Goal: Information Seeking & Learning: Learn about a topic

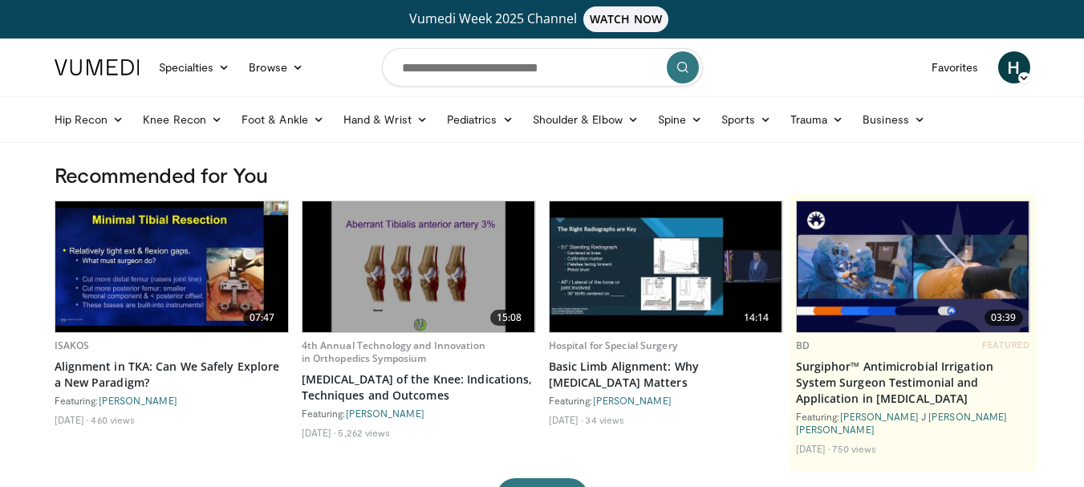
drag, startPoint x: 1212, startPoint y: 0, endPoint x: 16, endPoint y: 179, distance: 1209.4
click at [113, 119] on icon at bounding box center [117, 119] width 11 height 11
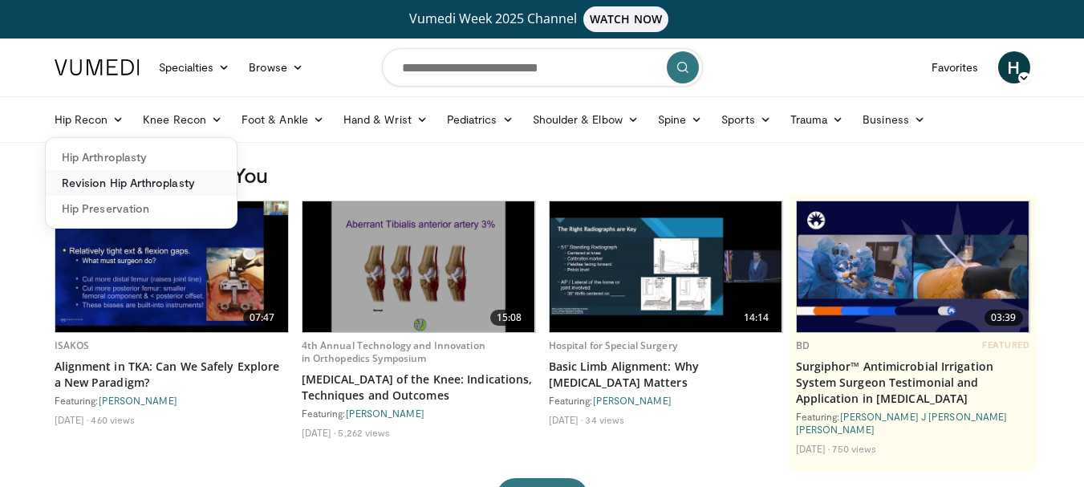
click at [106, 184] on link "Revision Hip Arthroplasty" at bounding box center [141, 183] width 191 height 26
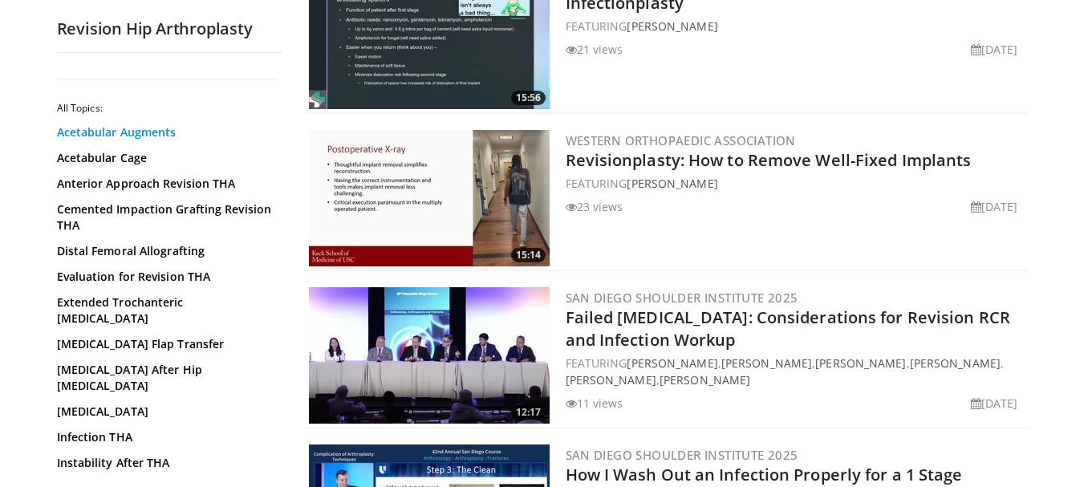
click at [116, 133] on link "Acetabular Augments" at bounding box center [165, 132] width 217 height 16
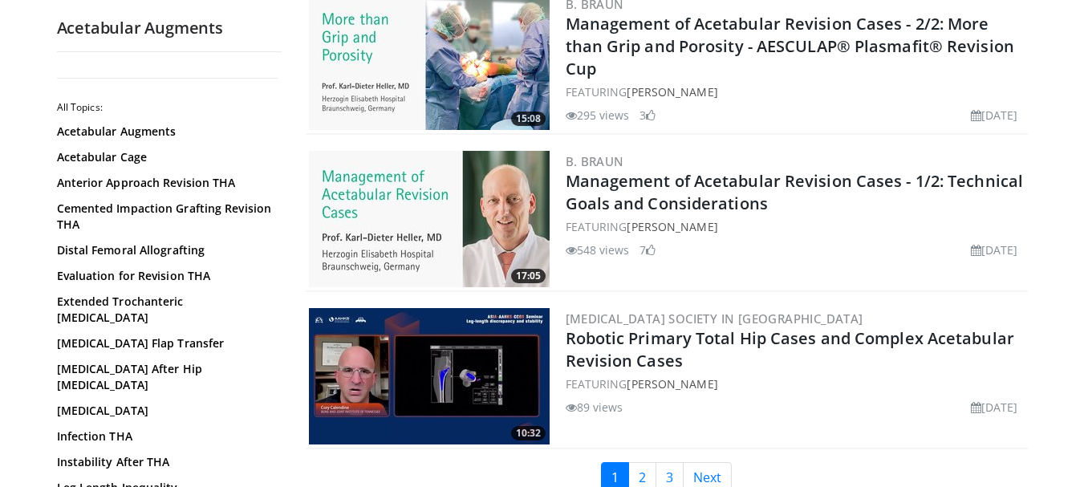
scroll to position [3773, 0]
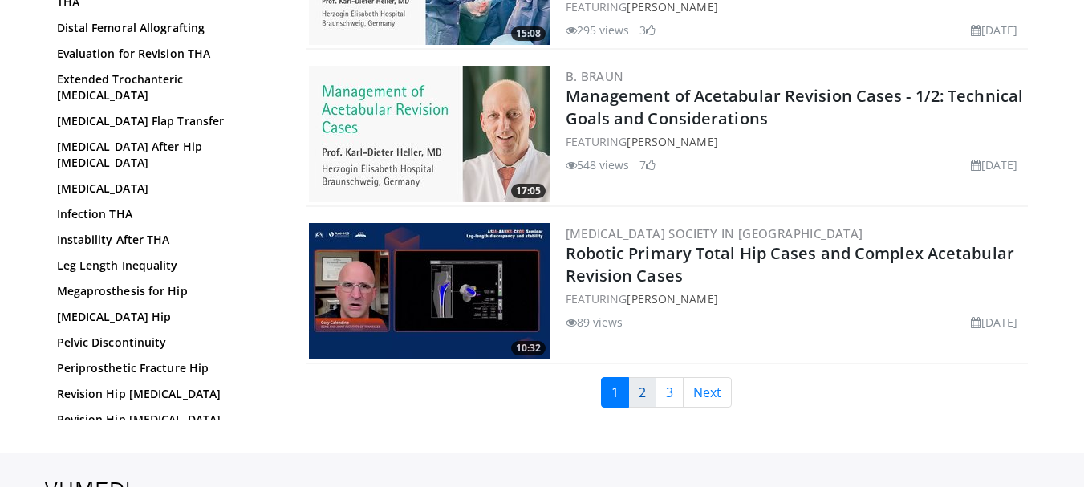
click at [641, 400] on link "2" at bounding box center [643, 392] width 28 height 31
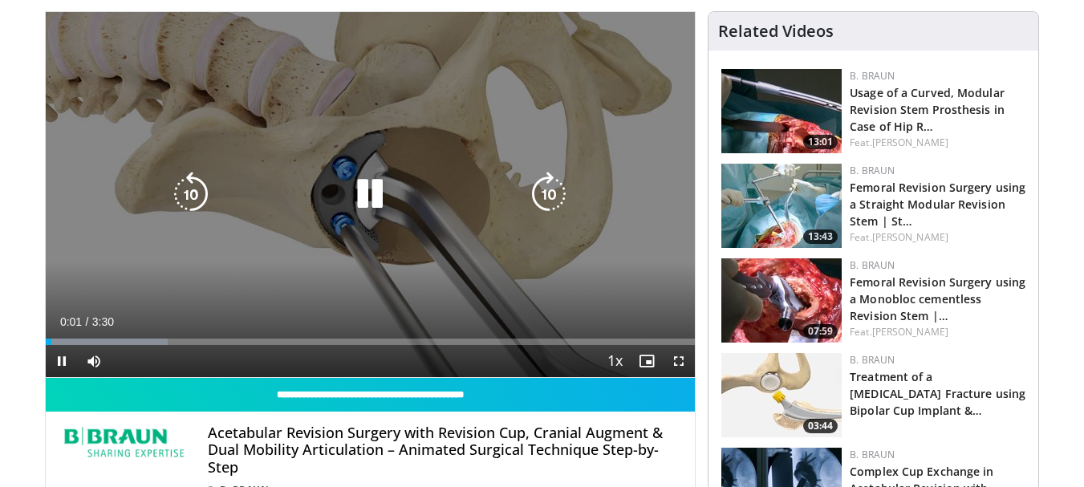
scroll to position [161, 0]
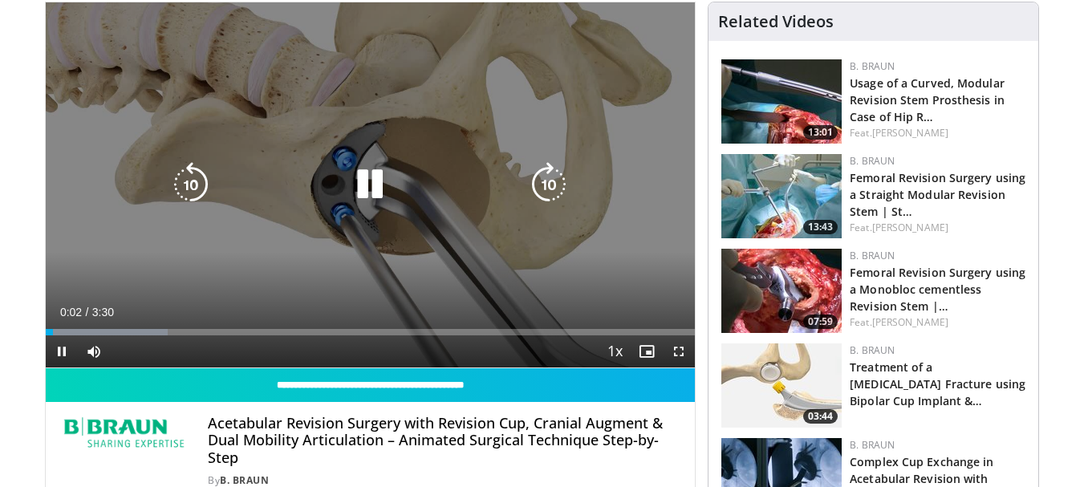
click at [372, 180] on icon "Video Player" at bounding box center [370, 184] width 45 height 45
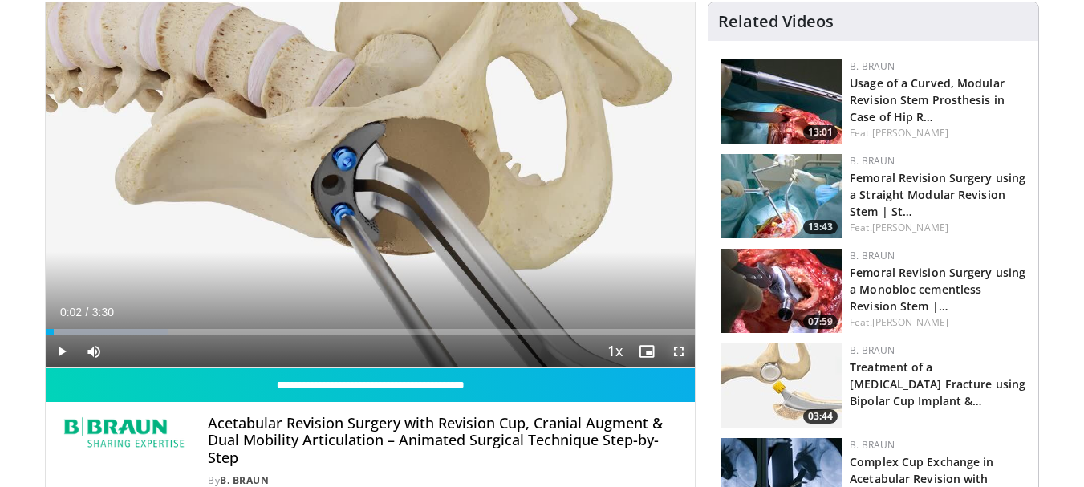
click at [680, 350] on span "Video Player" at bounding box center [679, 352] width 32 height 32
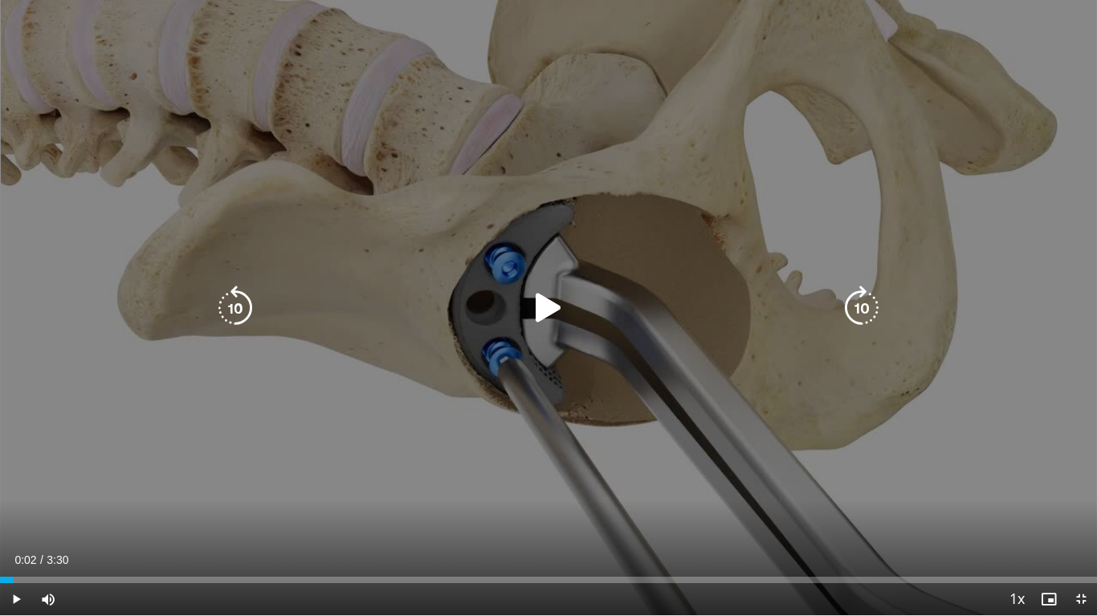
click at [525, 305] on div "Video Player" at bounding box center [548, 308] width 658 height 32
click at [540, 305] on icon "Video Player" at bounding box center [548, 308] width 45 height 45
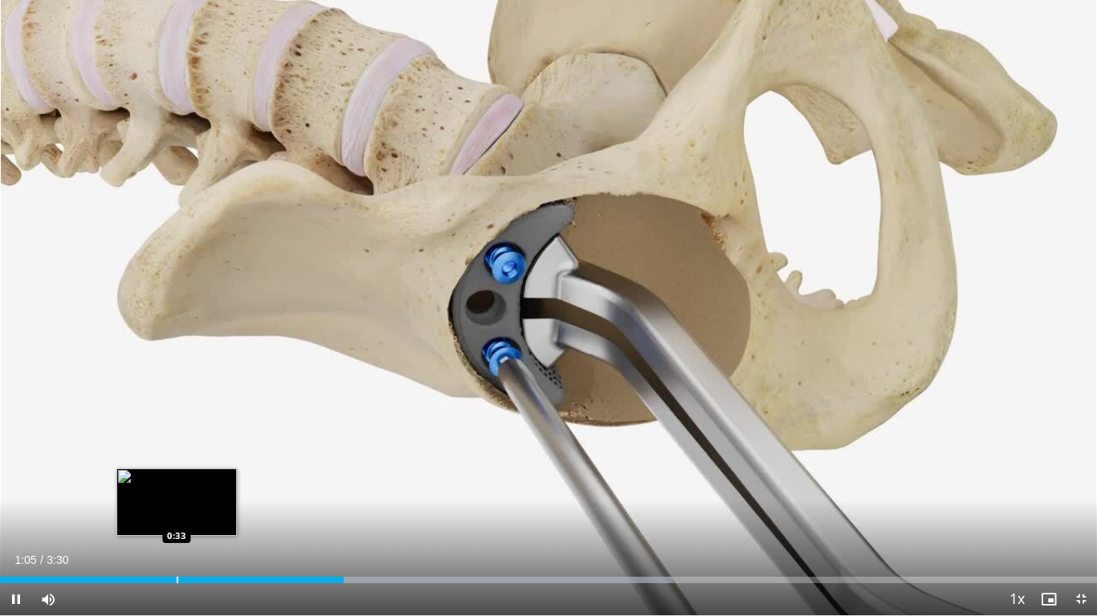
click at [178, 486] on div "Progress Bar" at bounding box center [178, 580] width 2 height 6
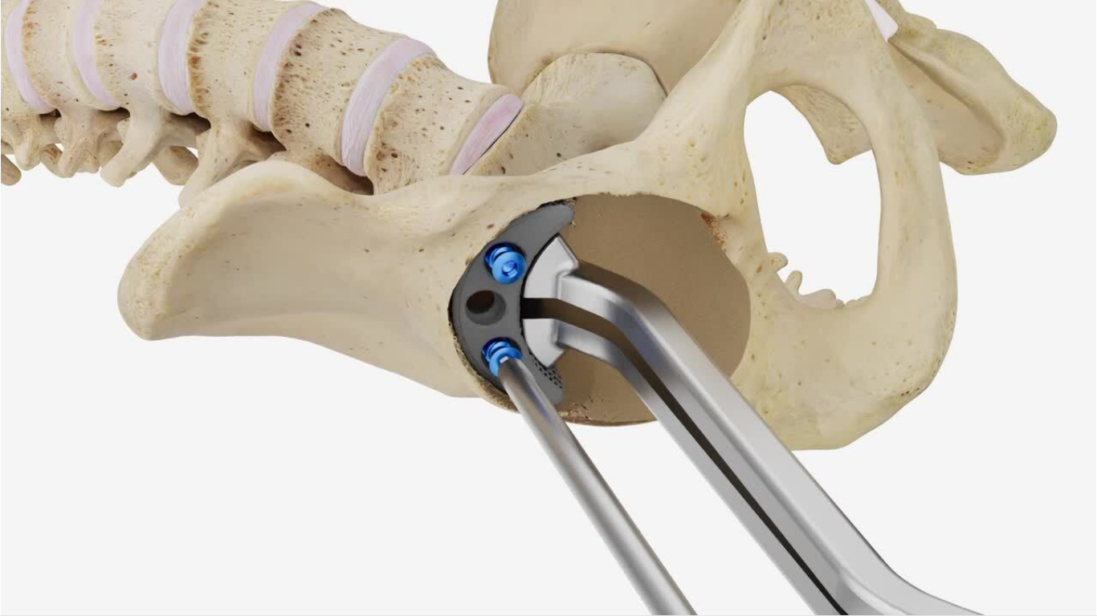
click at [157, 486] on div "10 seconds Tap to unmute" at bounding box center [548, 308] width 1097 height 616
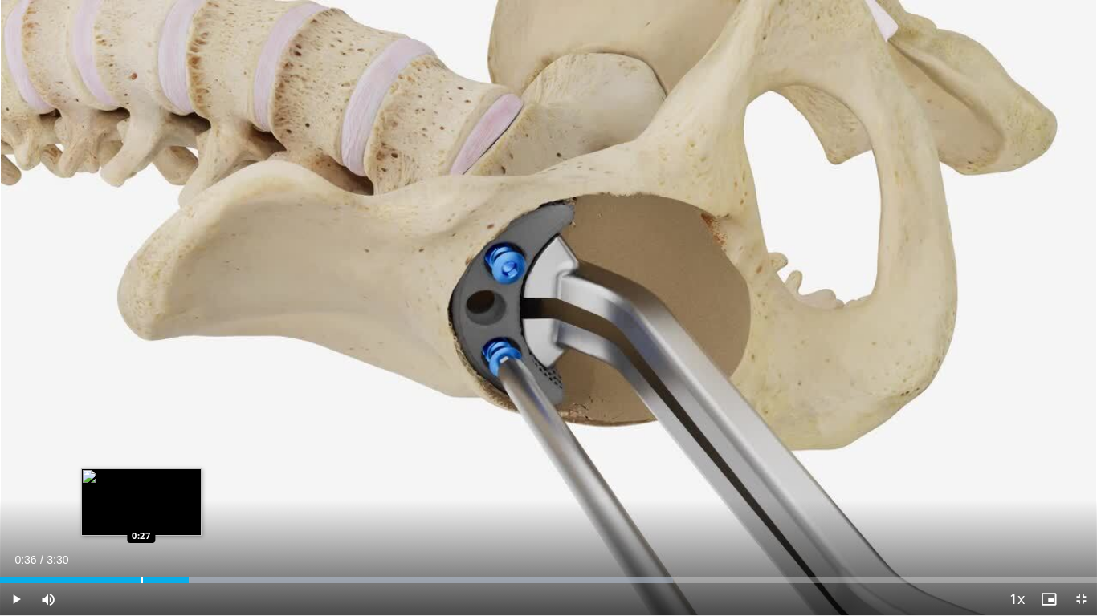
click at [140, 486] on div "Loaded : 61.32% 0:36 0:27" at bounding box center [548, 580] width 1097 height 6
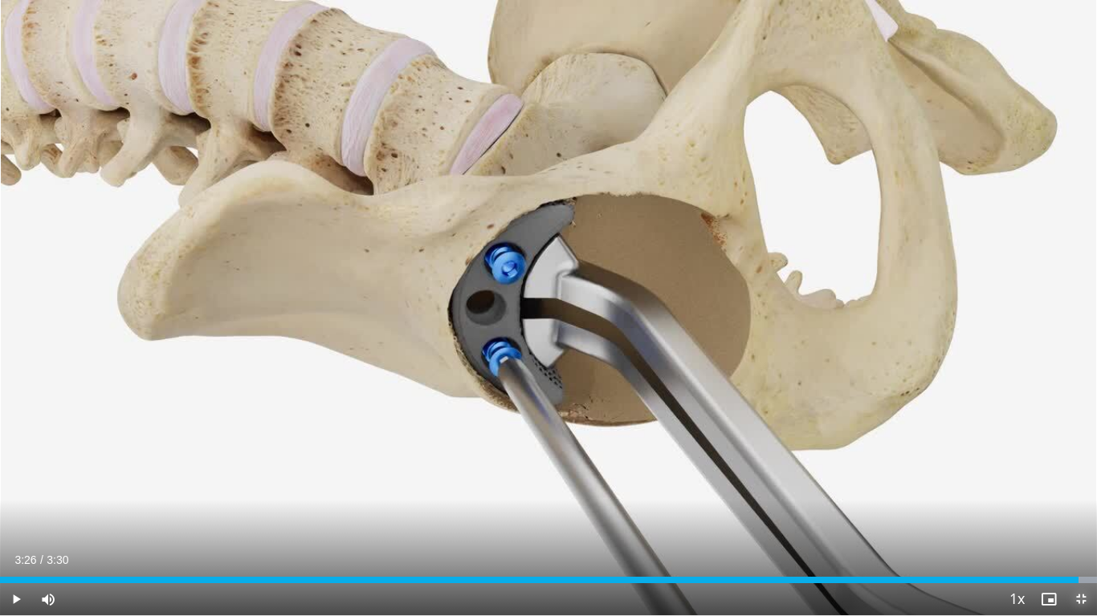
click at [1078, 486] on span "Video Player" at bounding box center [1080, 600] width 32 height 32
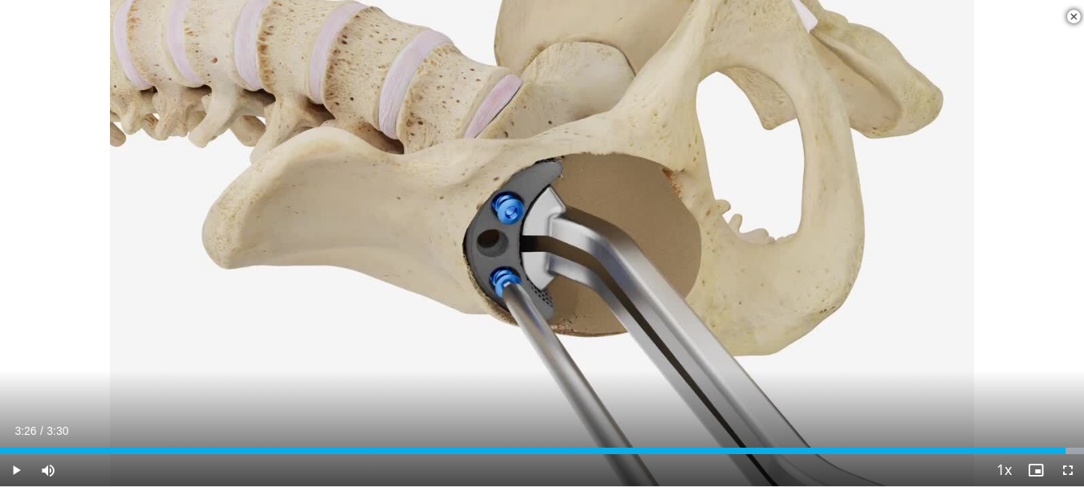
scroll to position [241, 0]
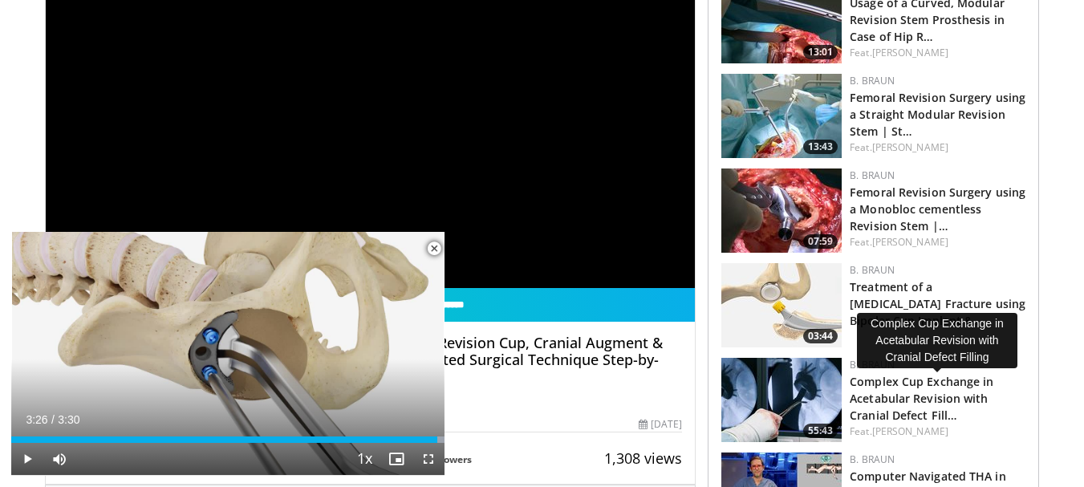
click at [435, 250] on span "Video Player" at bounding box center [434, 249] width 32 height 32
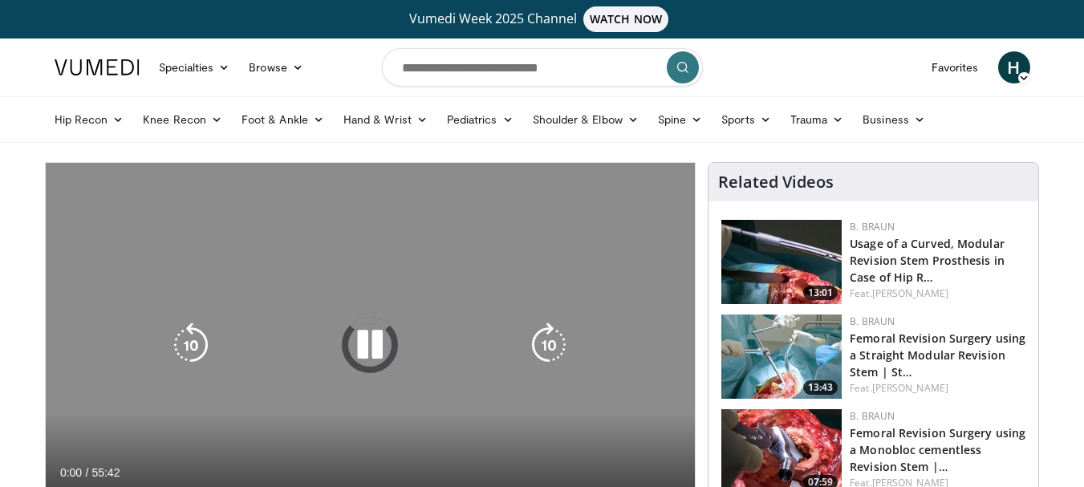
scroll to position [80, 0]
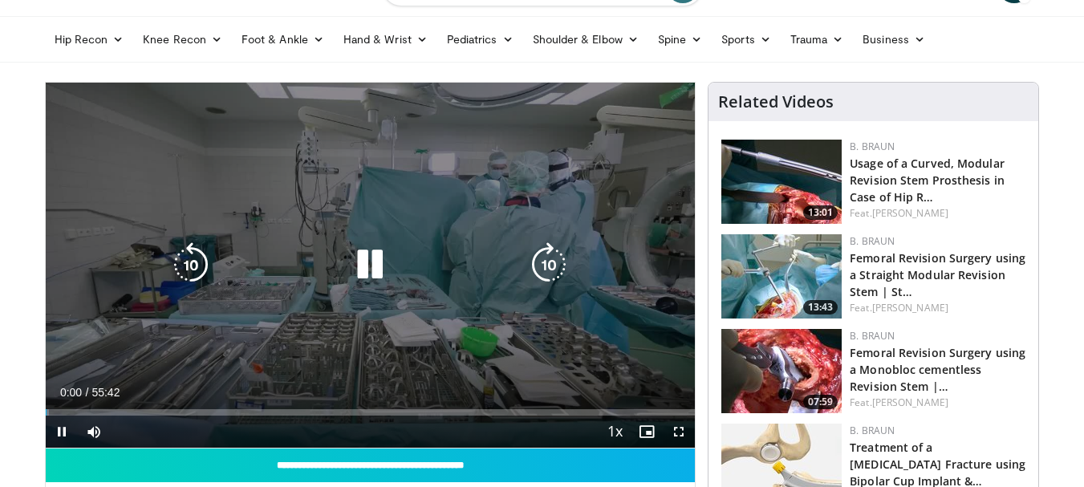
click at [364, 261] on icon "Video Player" at bounding box center [370, 264] width 45 height 45
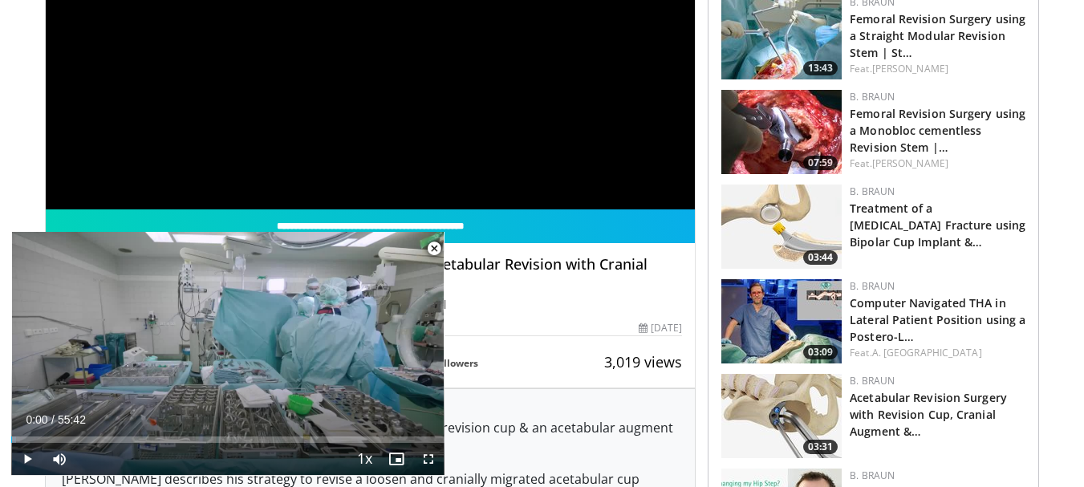
scroll to position [321, 0]
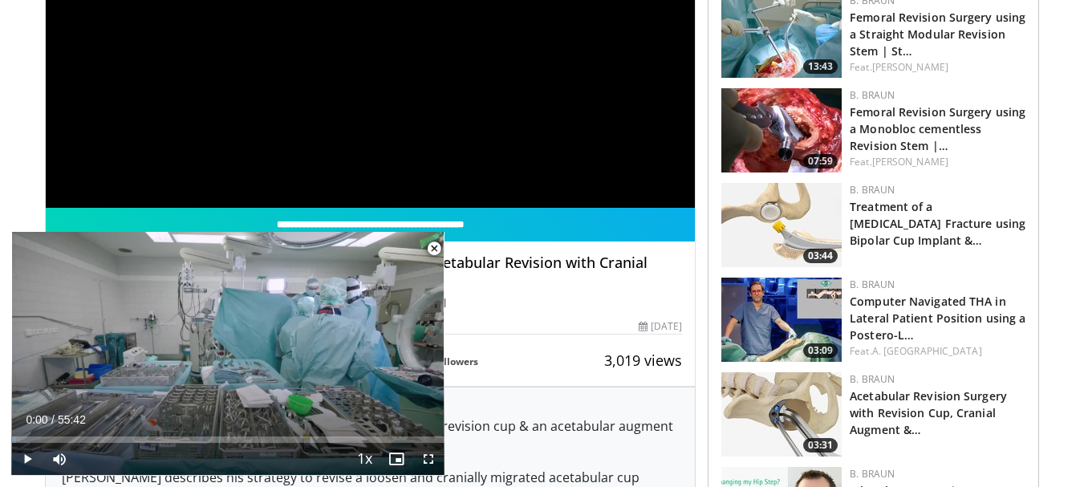
click at [433, 249] on span "Video Player" at bounding box center [434, 249] width 32 height 32
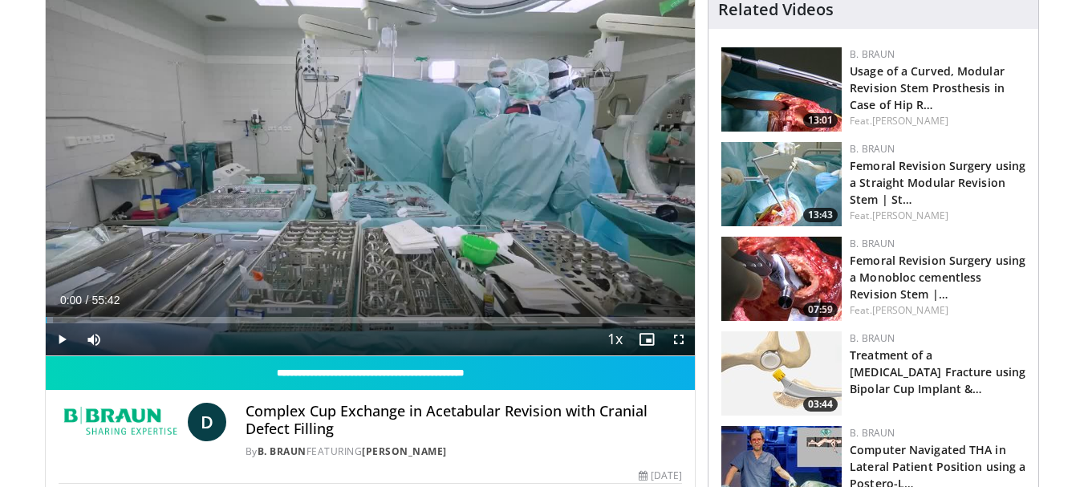
scroll to position [161, 0]
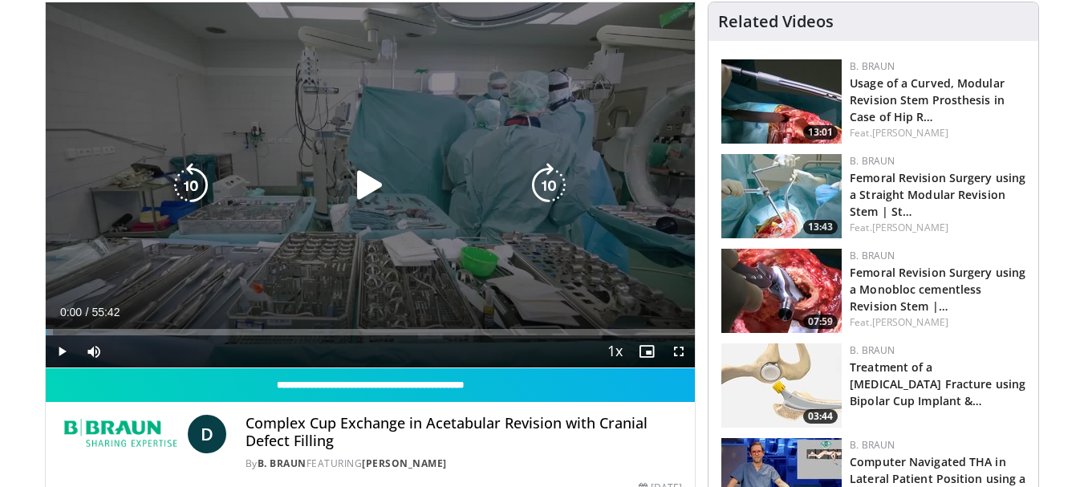
click at [368, 179] on icon "Video Player" at bounding box center [370, 185] width 45 height 45
click at [363, 189] on icon "Video Player" at bounding box center [370, 185] width 45 height 45
click at [364, 186] on icon "Video Player" at bounding box center [370, 185] width 45 height 45
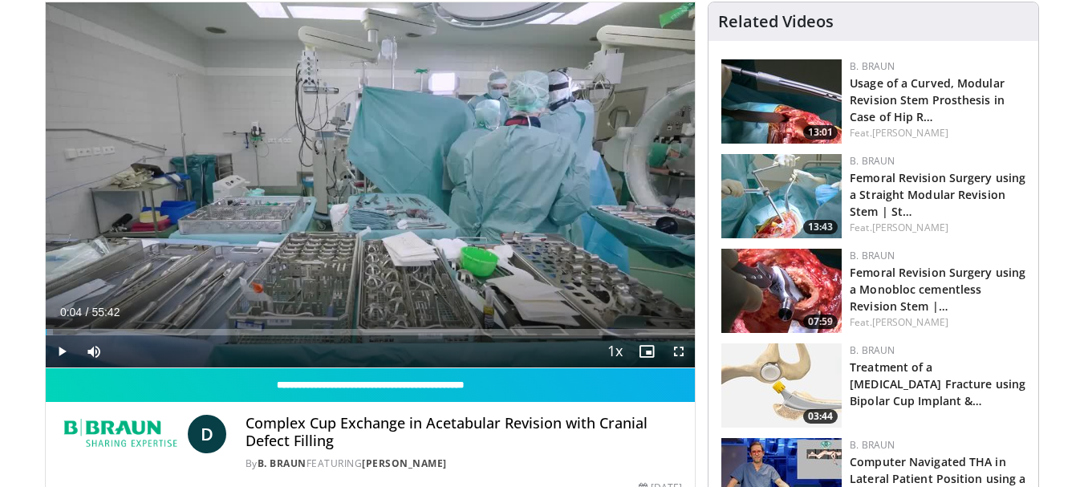
click at [681, 352] on span "Video Player" at bounding box center [679, 352] width 32 height 32
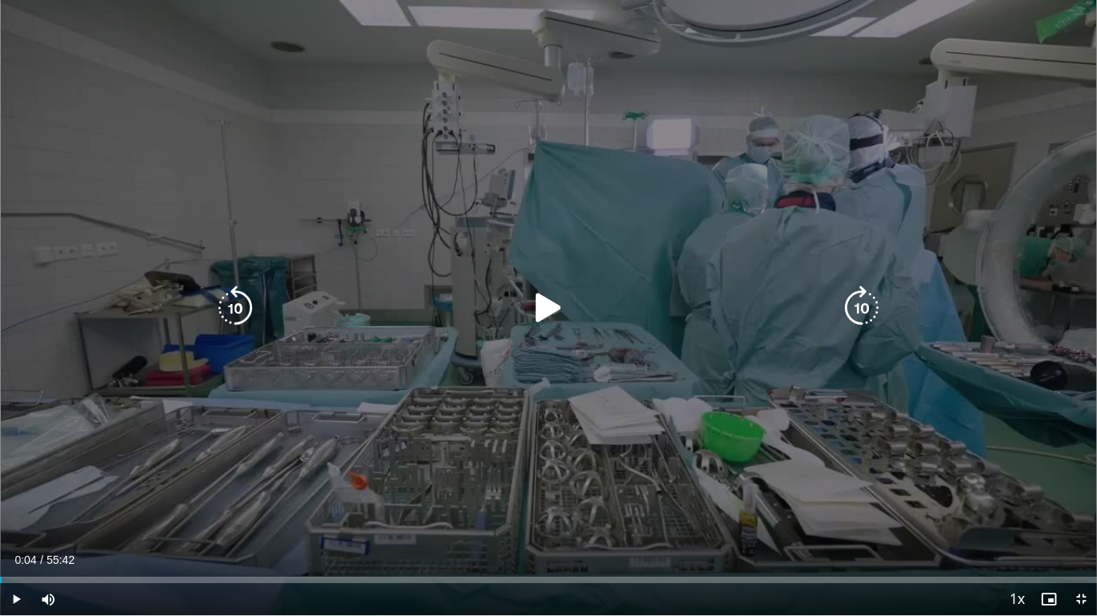
click at [530, 299] on icon "Video Player" at bounding box center [548, 308] width 45 height 45
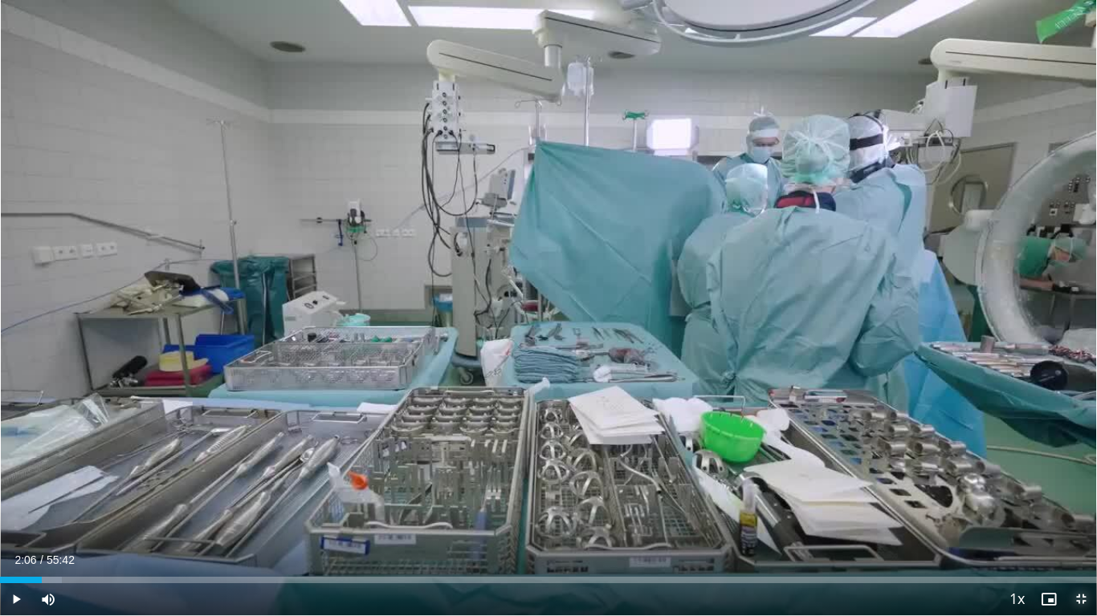
click at [1084, 486] on span "Video Player" at bounding box center [1080, 600] width 32 height 32
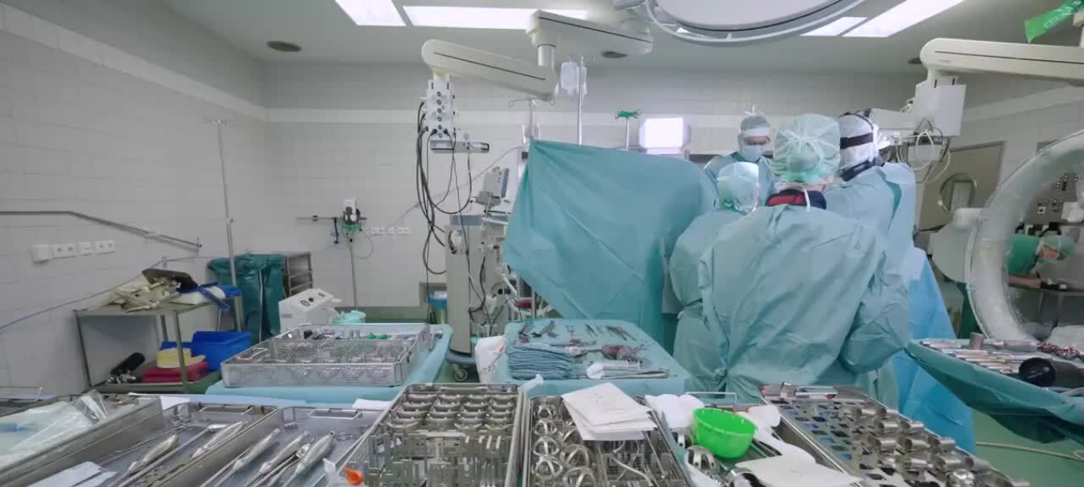
scroll to position [722, 0]
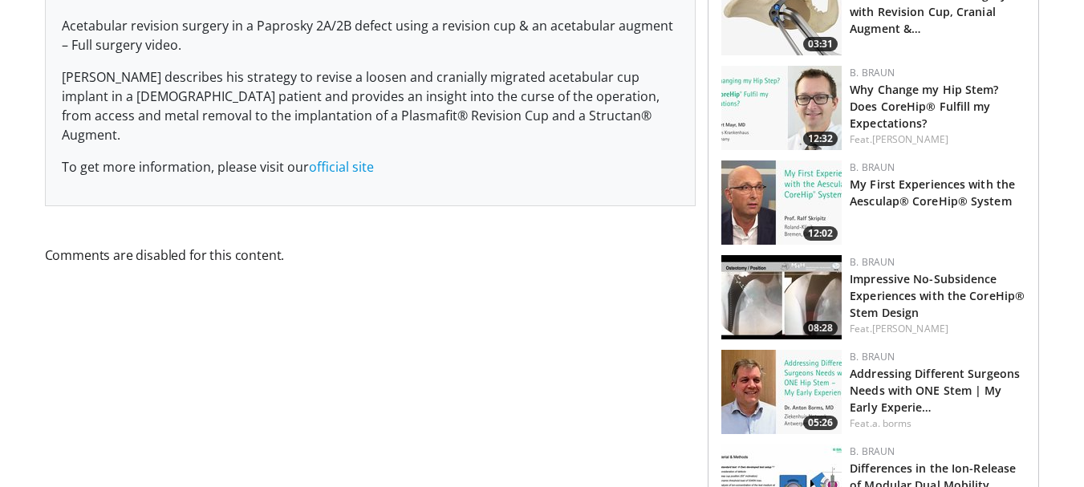
click at [242, 245] on span "Comments are disabled for this content." at bounding box center [371, 255] width 652 height 21
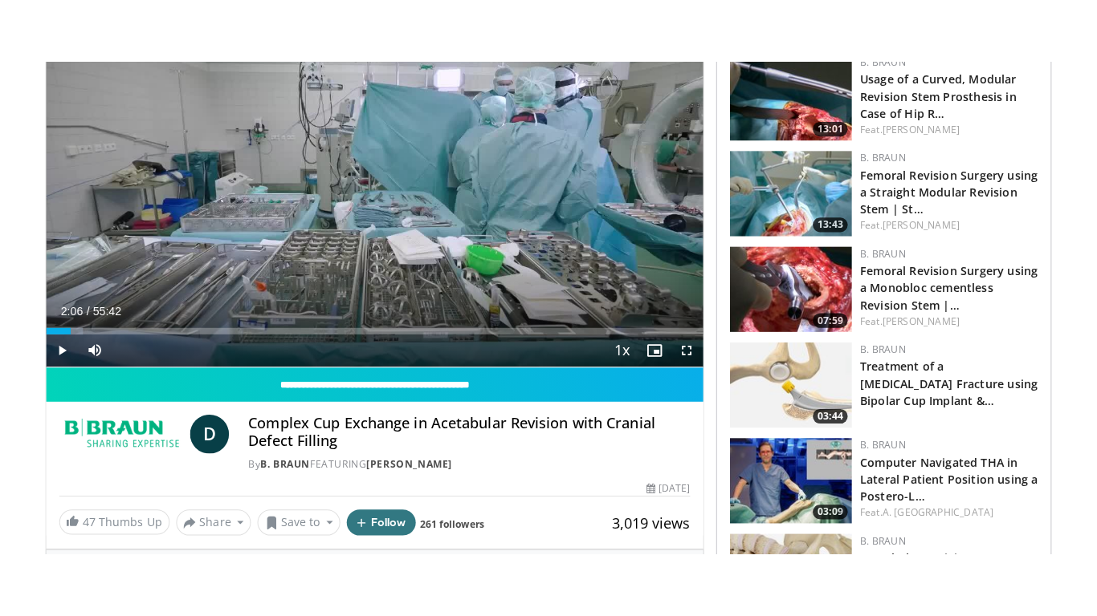
scroll to position [241, 0]
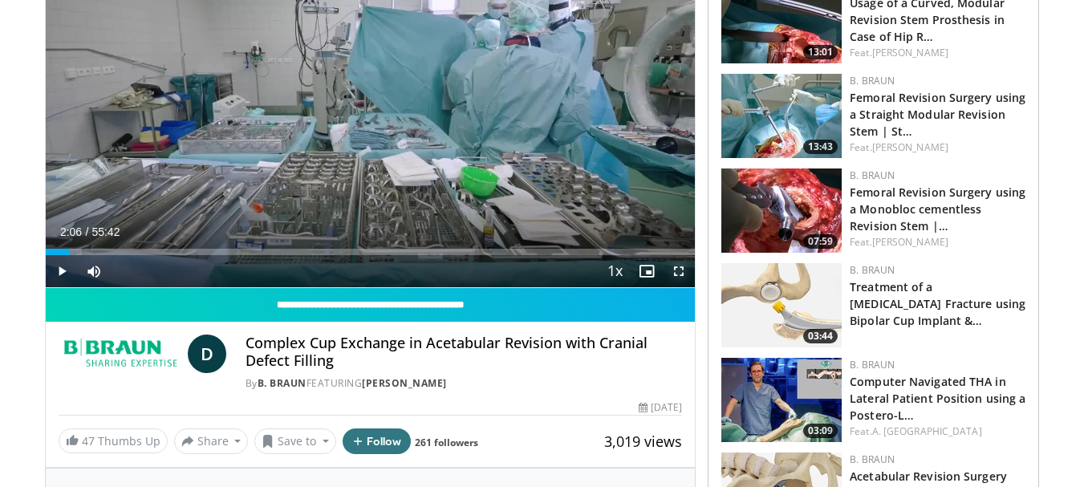
click at [678, 275] on span "Video Player" at bounding box center [679, 271] width 32 height 32
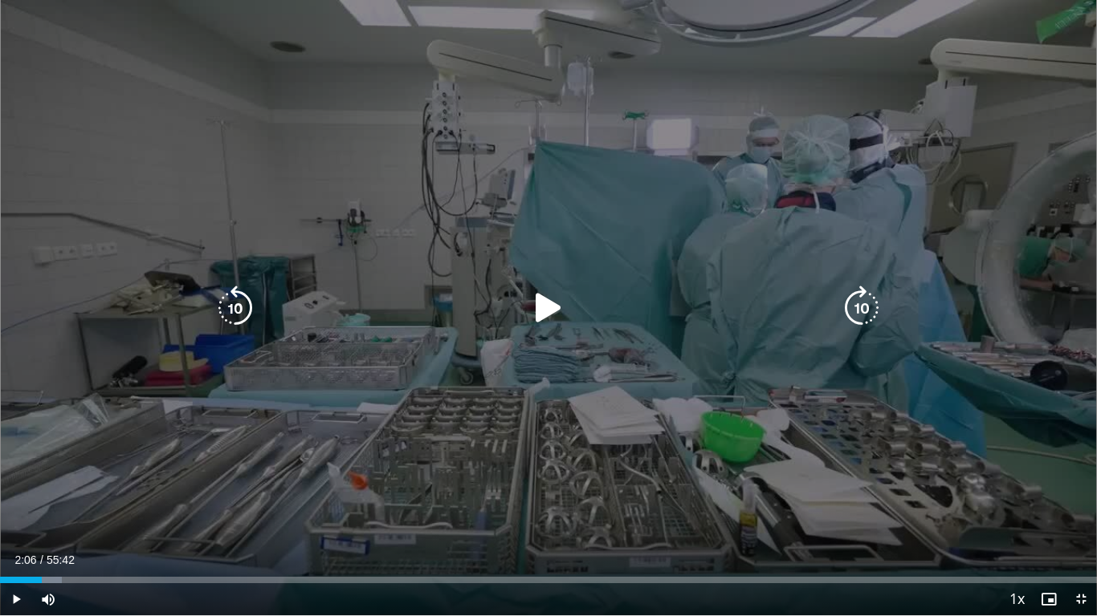
click at [237, 299] on icon "Video Player" at bounding box center [235, 308] width 45 height 45
click at [247, 300] on icon "Video Player" at bounding box center [235, 308] width 45 height 45
click at [545, 311] on icon "Video Player" at bounding box center [548, 308] width 45 height 45
click at [218, 296] on icon "Video Player" at bounding box center [235, 308] width 45 height 45
click at [234, 309] on icon "Video Player" at bounding box center [235, 308] width 45 height 45
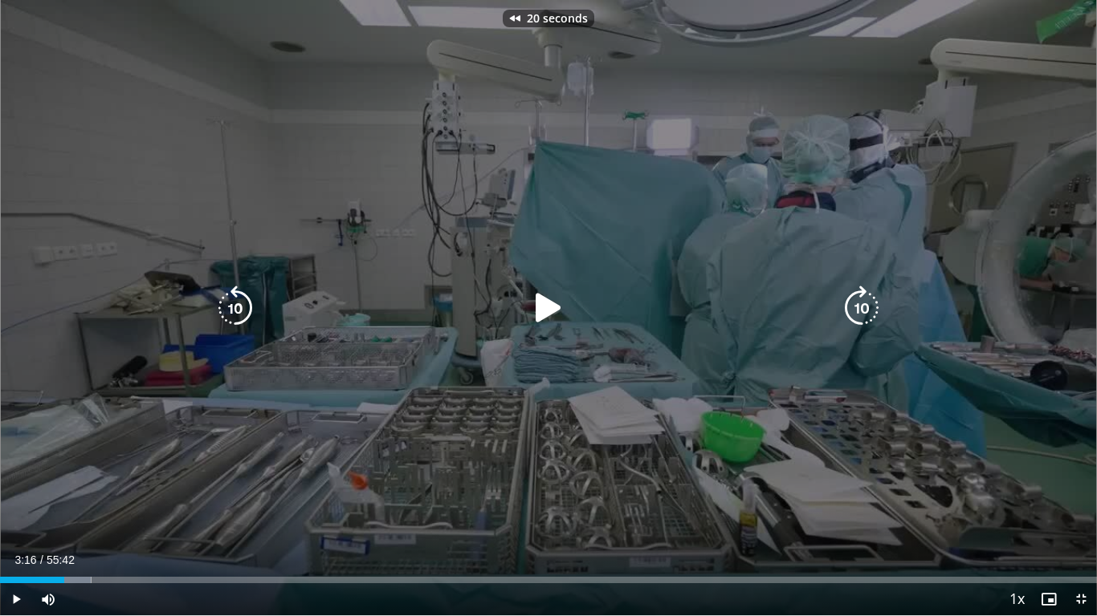
click at [556, 306] on icon "Video Player" at bounding box center [548, 308] width 45 height 45
click at [857, 305] on icon "Video Player" at bounding box center [861, 308] width 45 height 45
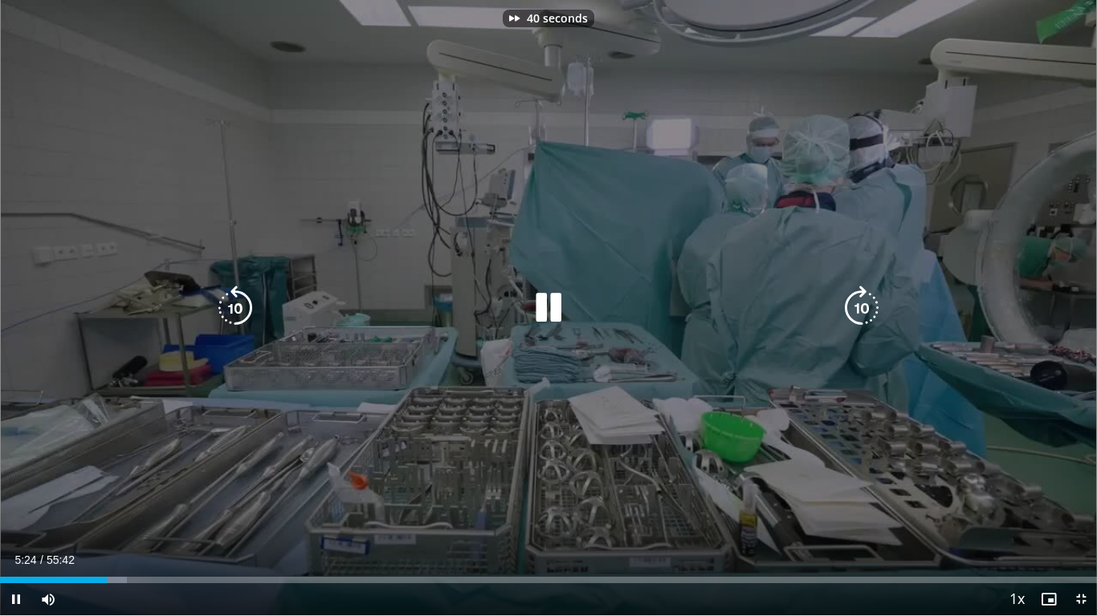
click at [857, 305] on icon "Video Player" at bounding box center [861, 308] width 45 height 45
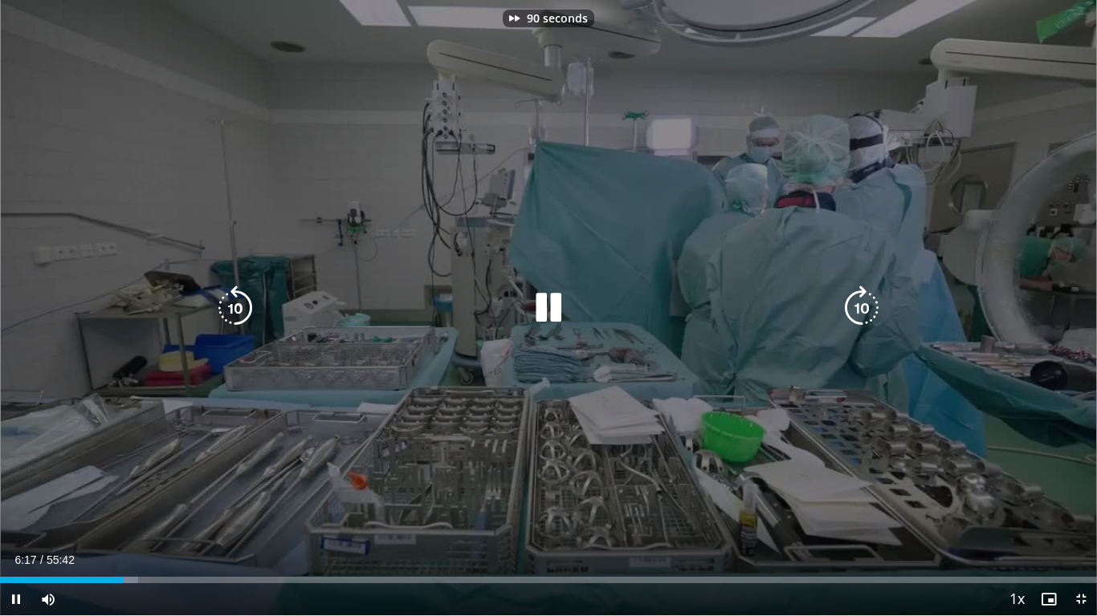
click at [857, 305] on icon "Video Player" at bounding box center [861, 308] width 45 height 45
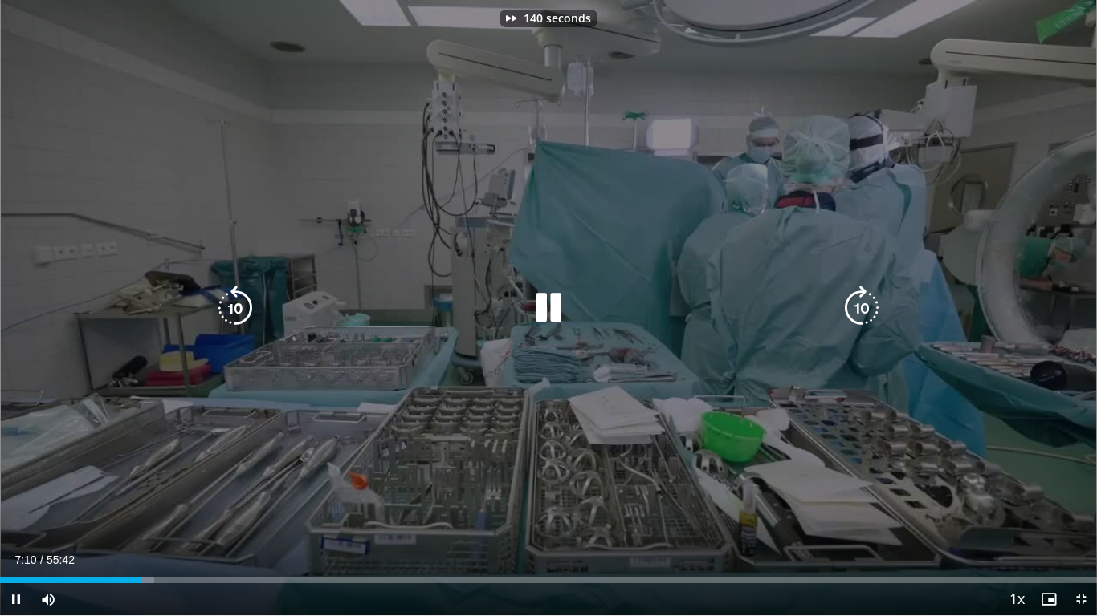
click at [857, 305] on icon "Video Player" at bounding box center [861, 308] width 45 height 45
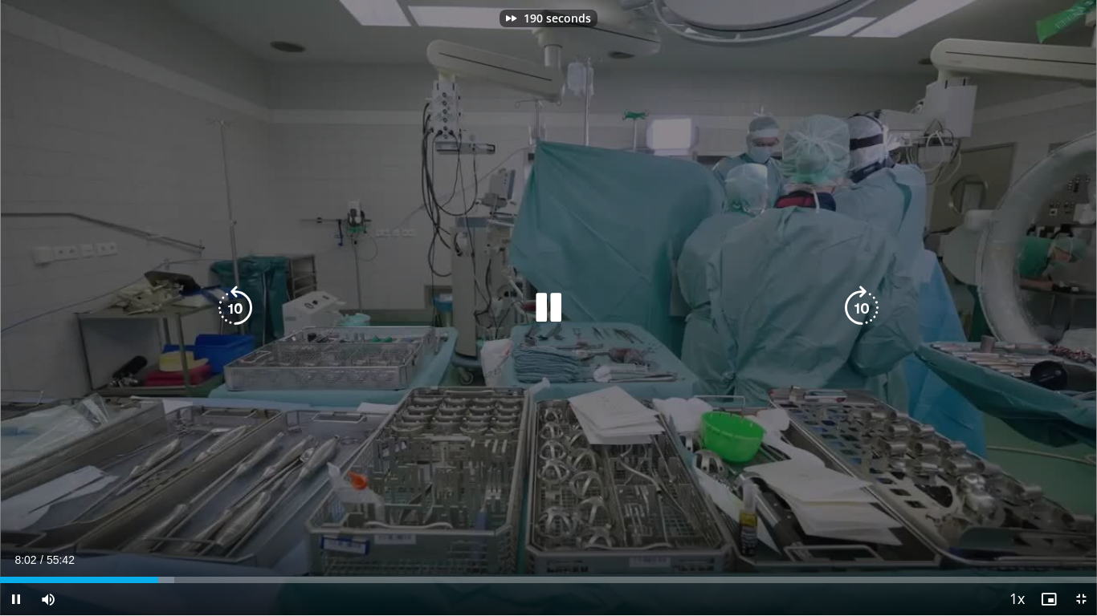
click at [857, 305] on icon "Video Player" at bounding box center [861, 308] width 45 height 45
click at [857, 304] on icon "Video Player" at bounding box center [861, 308] width 45 height 45
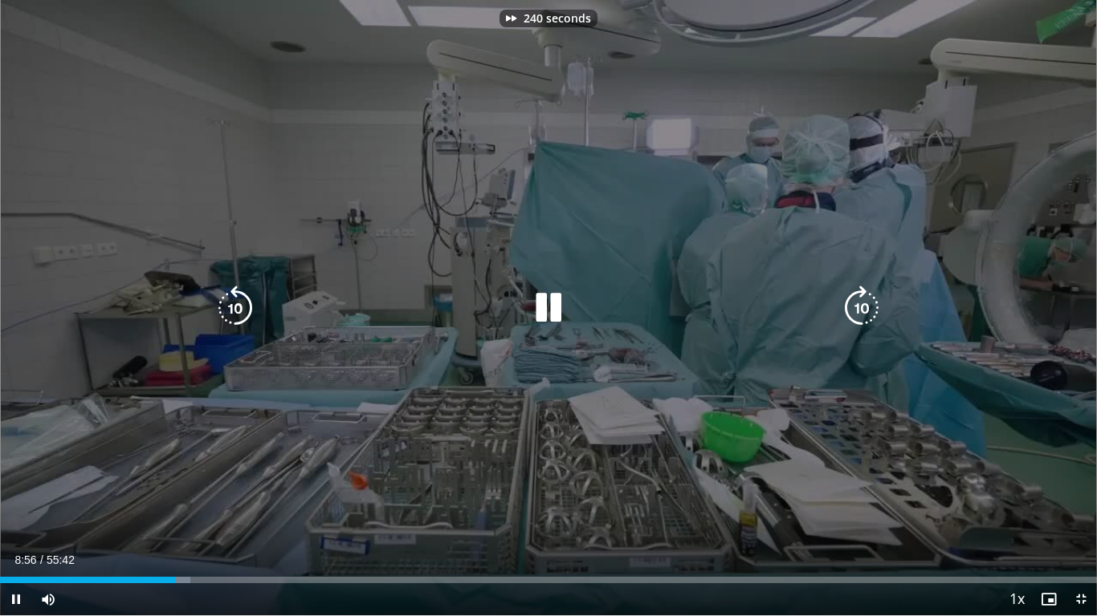
click at [857, 303] on icon "Video Player" at bounding box center [861, 308] width 45 height 45
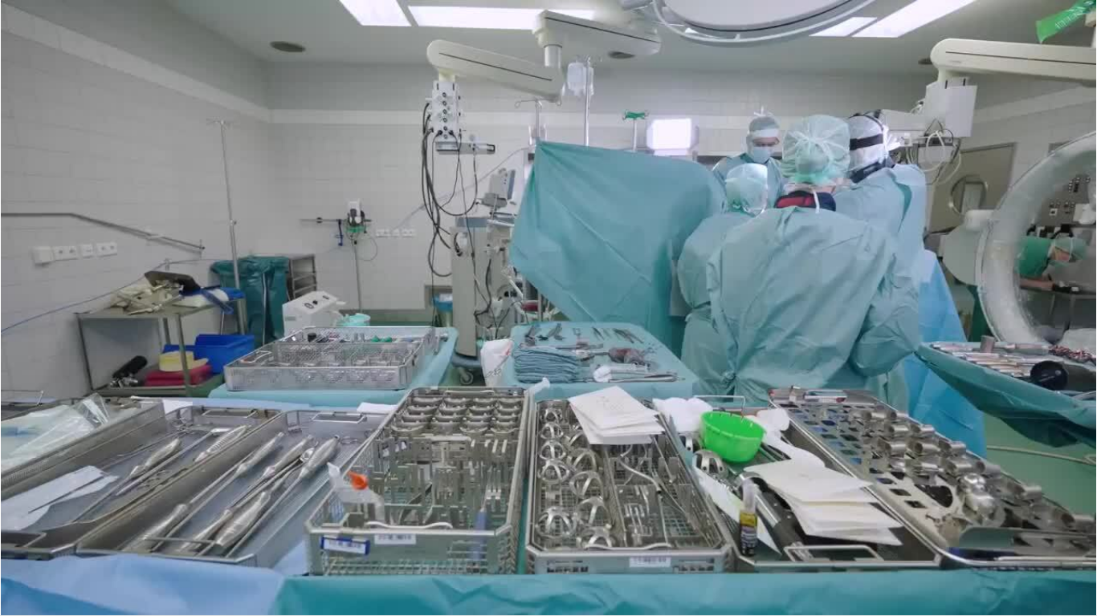
click at [857, 303] on div "250 seconds Tap to unmute" at bounding box center [548, 308] width 1097 height 616
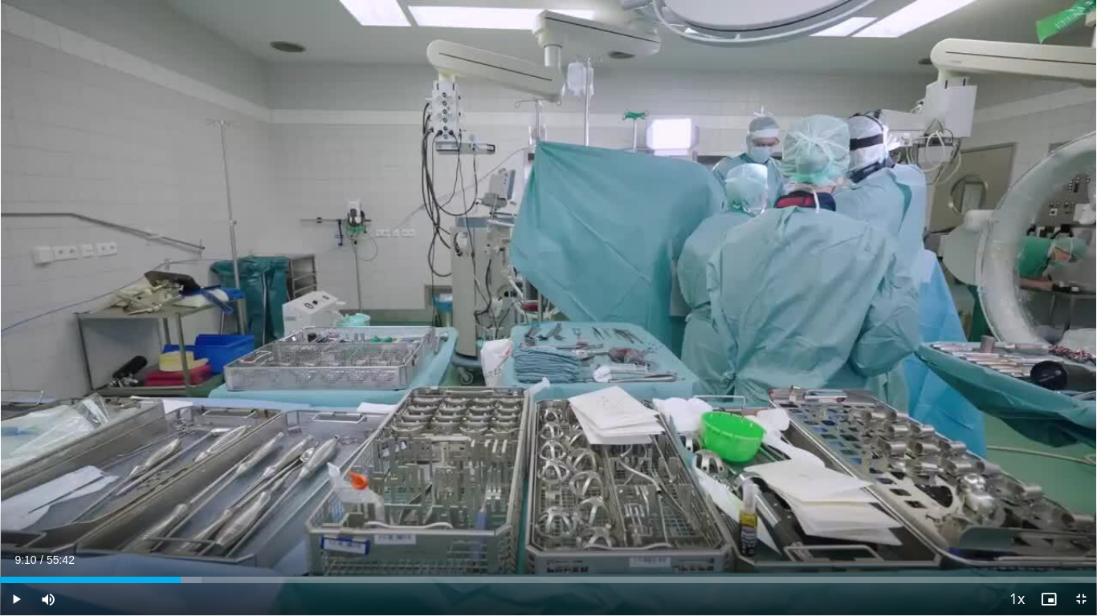
click at [857, 303] on div "250 seconds Tap to unmute" at bounding box center [548, 308] width 1097 height 616
click at [1076, 486] on span "Video Player" at bounding box center [1080, 600] width 32 height 32
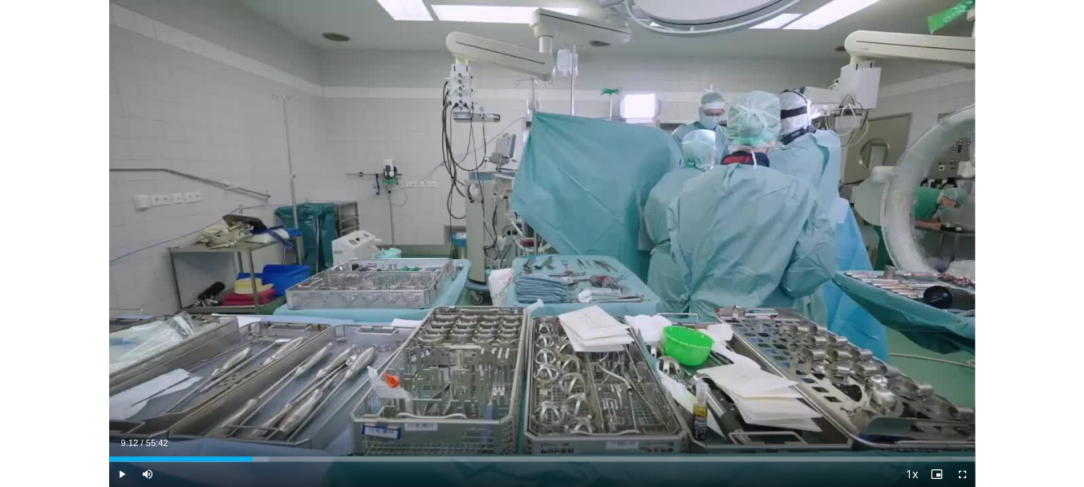
scroll to position [607, 0]
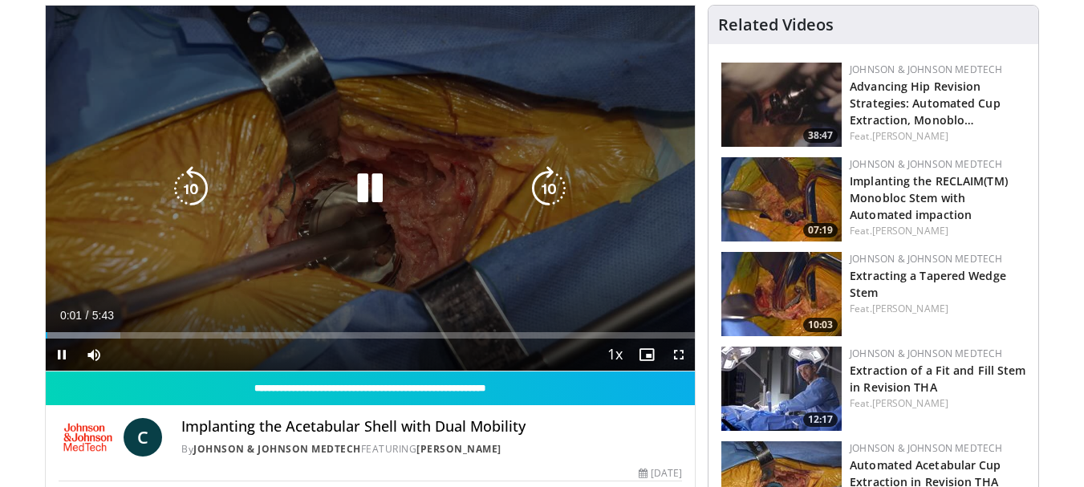
scroll to position [80, 0]
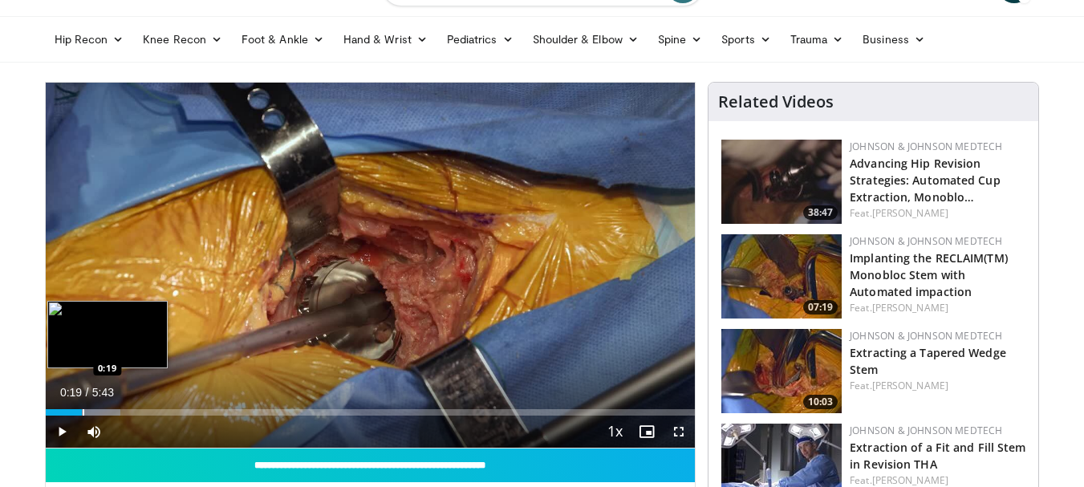
click at [83, 413] on div "Progress Bar" at bounding box center [84, 412] width 2 height 6
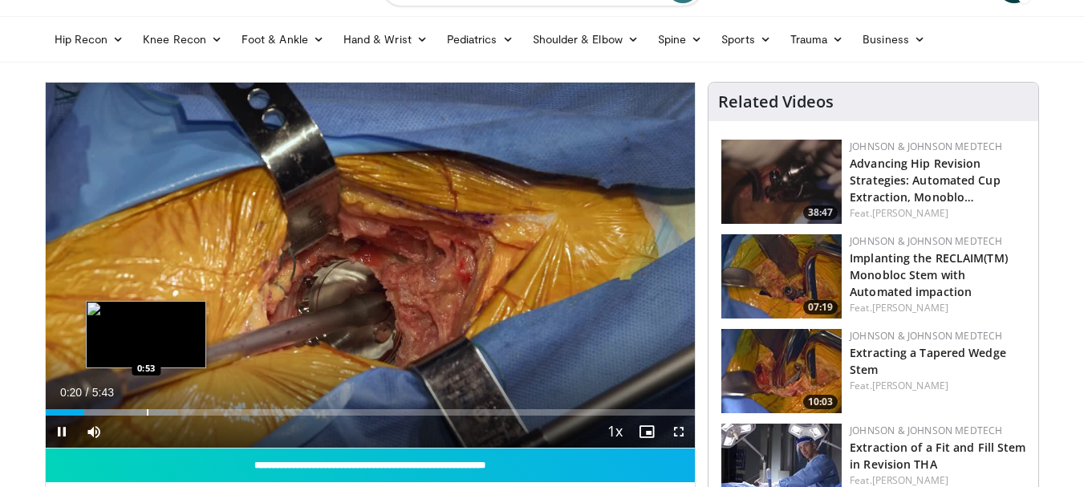
click at [147, 411] on div "Progress Bar" at bounding box center [148, 412] width 2 height 6
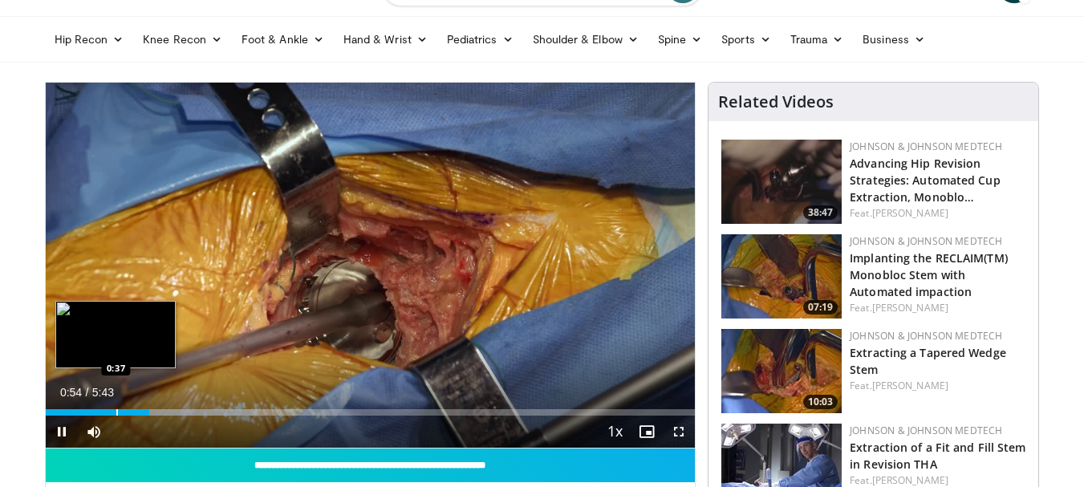
click at [118, 411] on div "Progress Bar" at bounding box center [117, 412] width 2 height 6
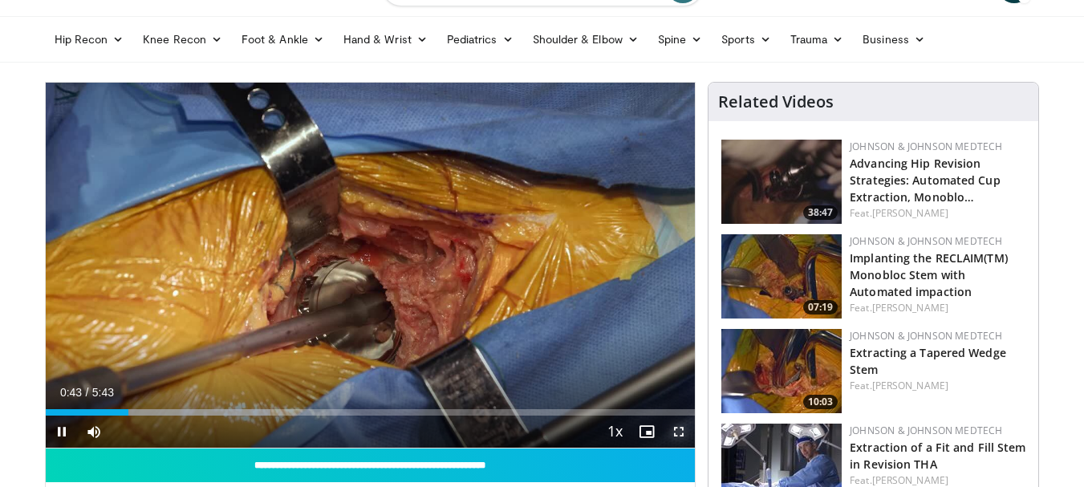
click at [686, 433] on span "Video Player" at bounding box center [679, 432] width 32 height 32
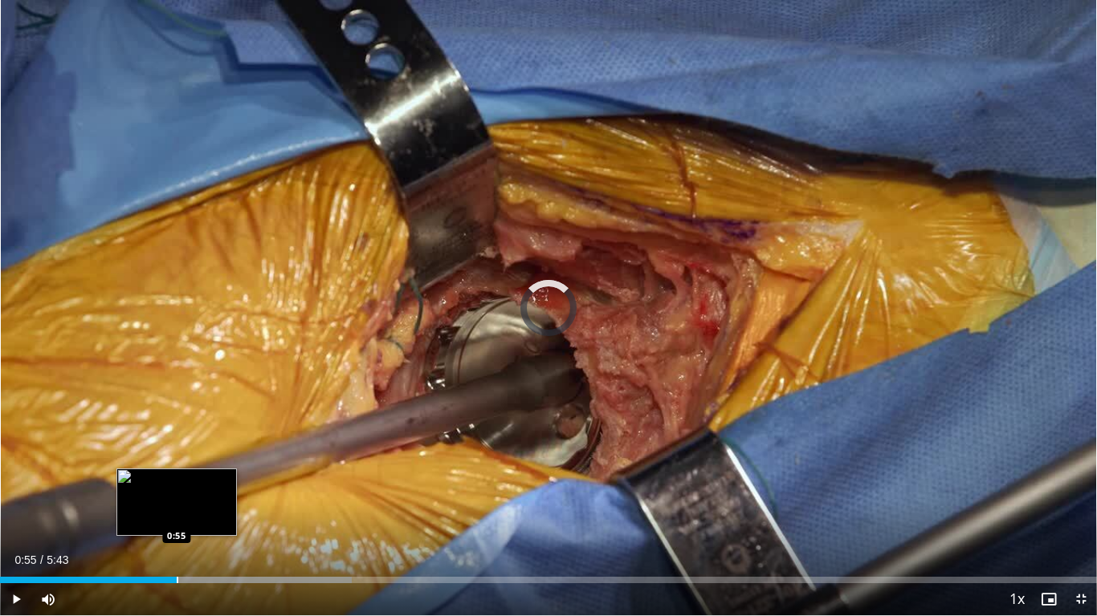
click at [177, 486] on div "Progress Bar" at bounding box center [178, 580] width 2 height 6
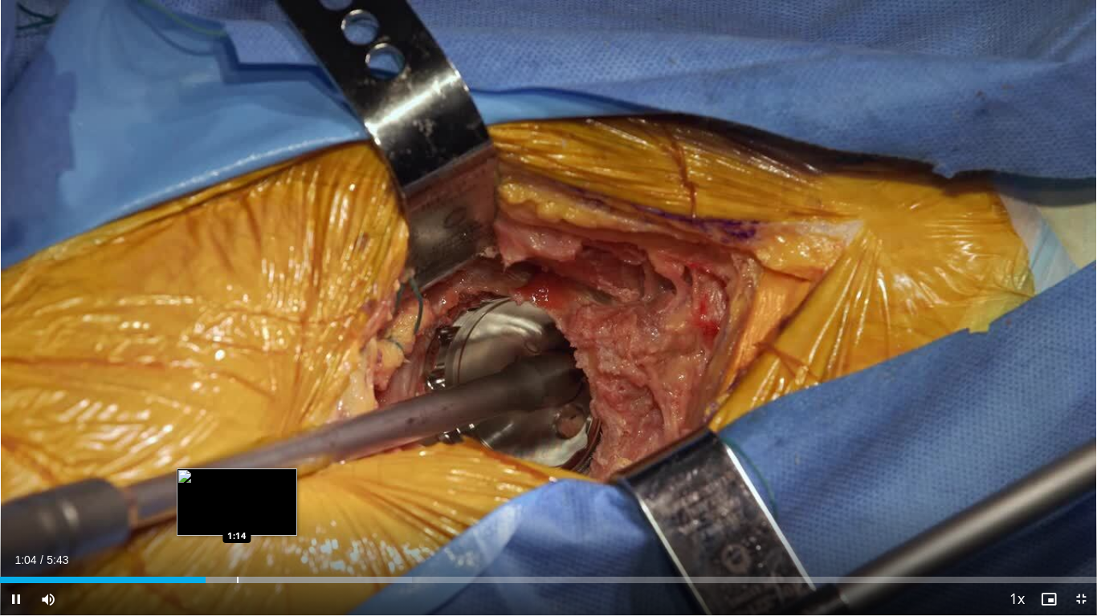
click at [236, 486] on div "Loaded : 37.56% 1:04 1:14" at bounding box center [548, 575] width 1097 height 15
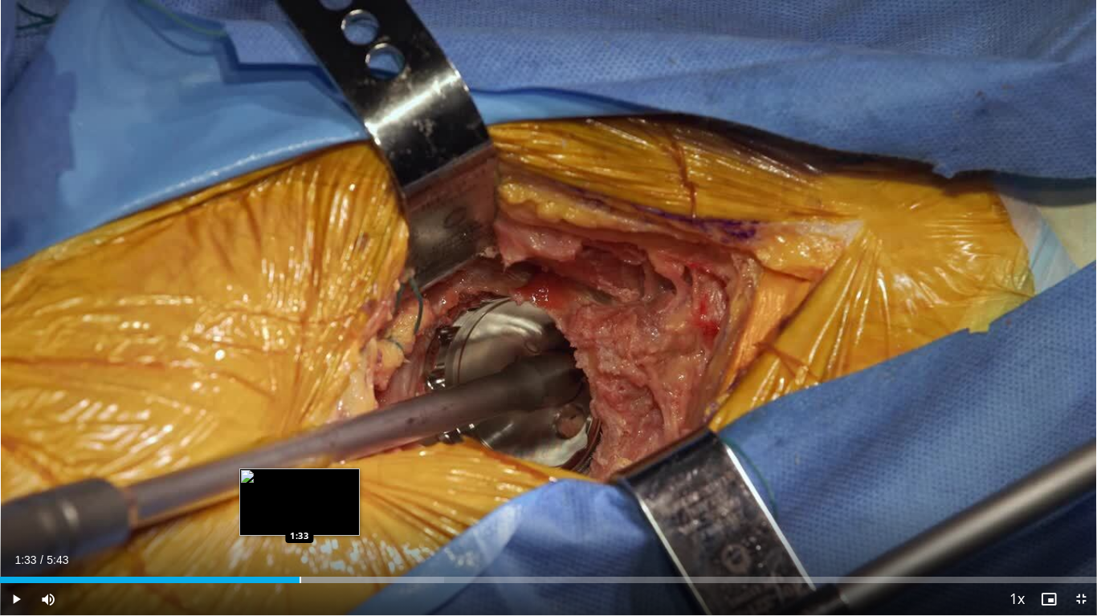
click at [299, 486] on div "Progress Bar" at bounding box center [300, 580] width 2 height 6
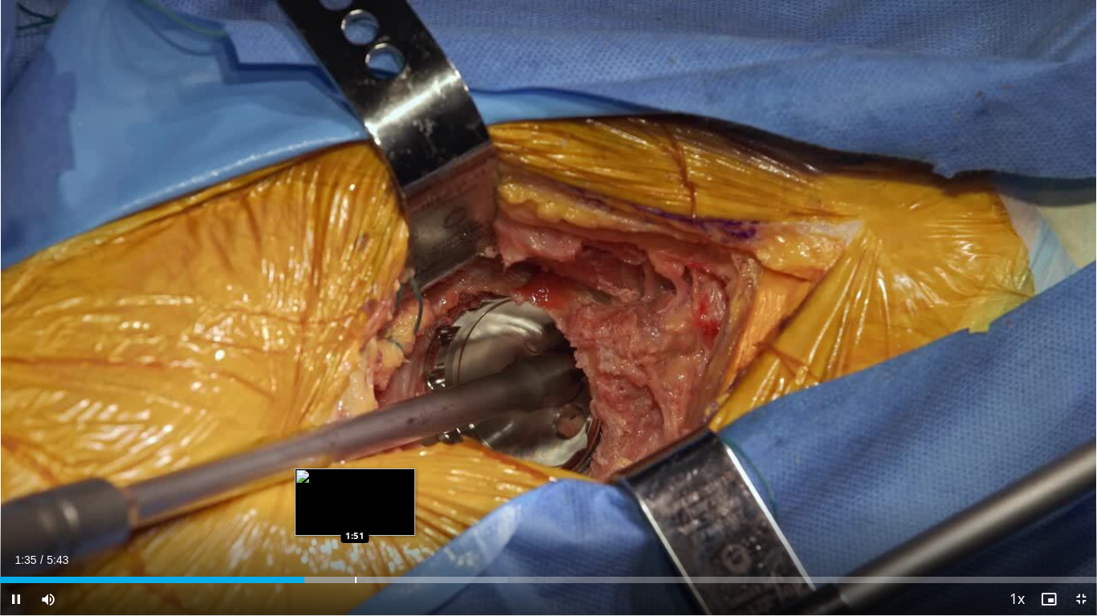
click at [356, 486] on div "Progress Bar" at bounding box center [356, 580] width 2 height 6
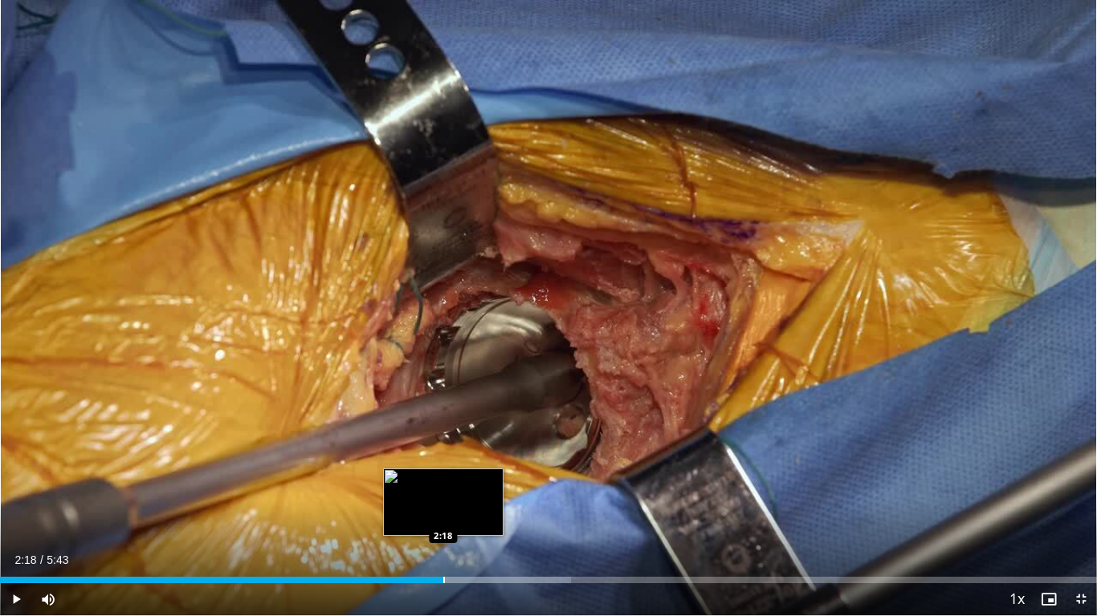
click at [443, 486] on div "Progress Bar" at bounding box center [444, 580] width 2 height 6
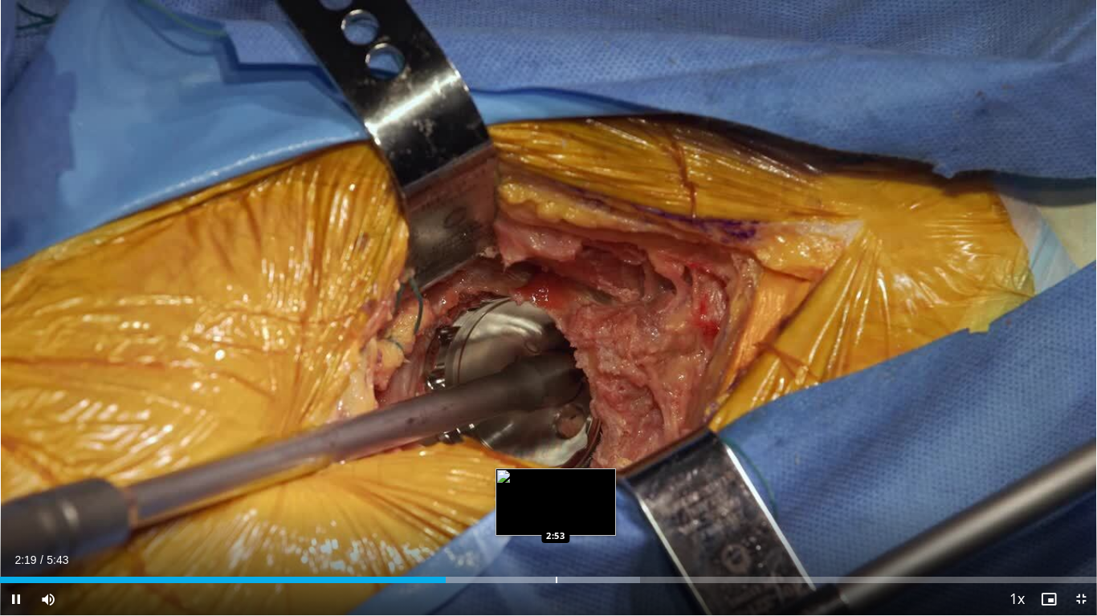
click at [558, 486] on div "Loaded : 58.35% 2:19 2:53" at bounding box center [548, 580] width 1097 height 6
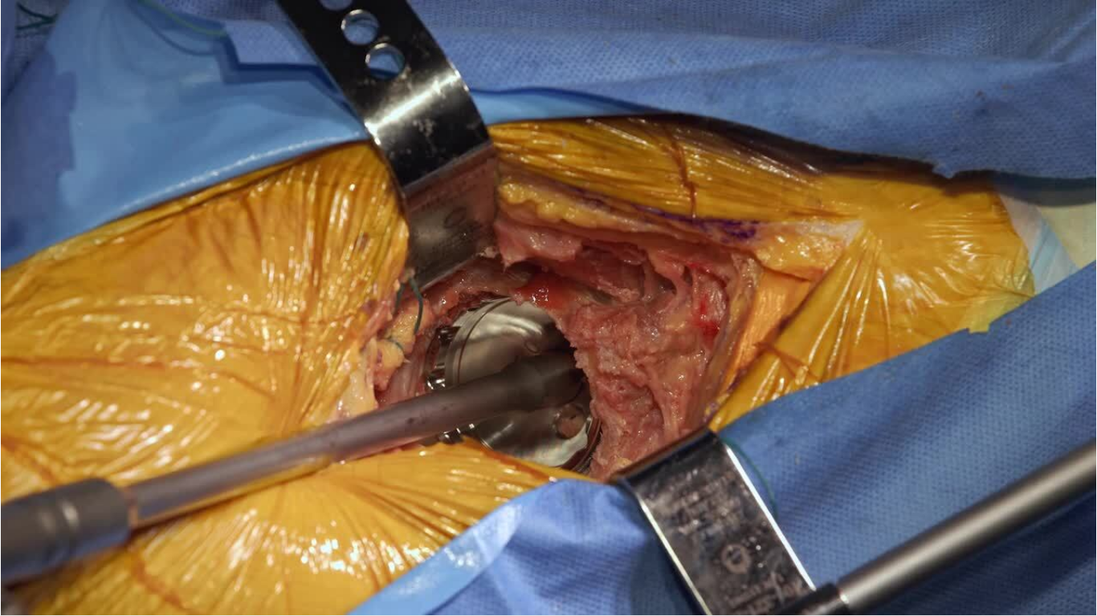
click at [602, 486] on video-js "**********" at bounding box center [548, 308] width 1097 height 616
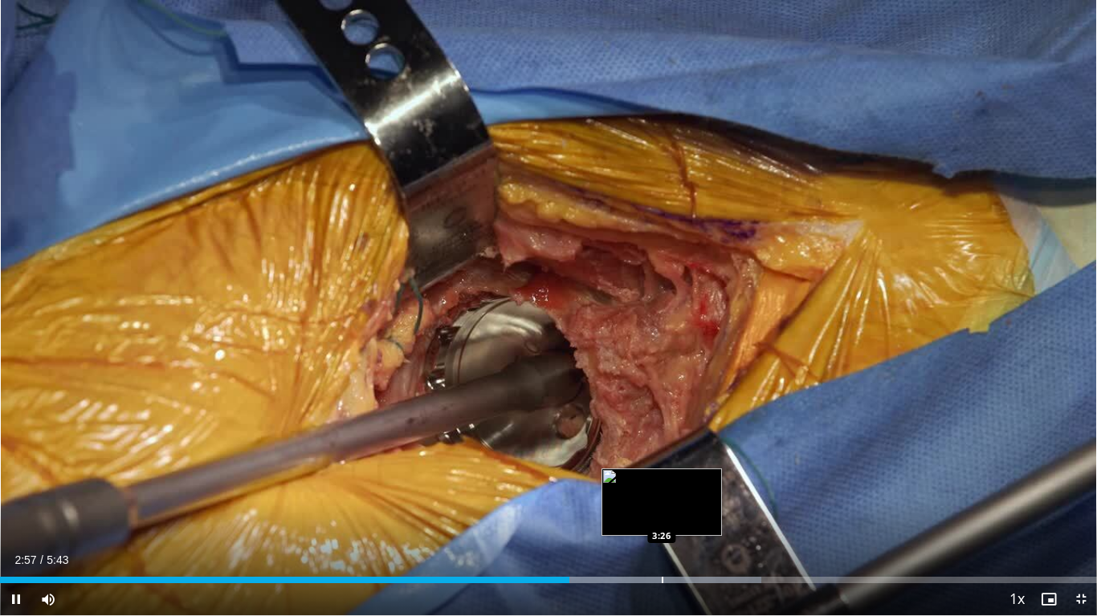
click at [661, 486] on div "Progress Bar" at bounding box center [662, 580] width 2 height 6
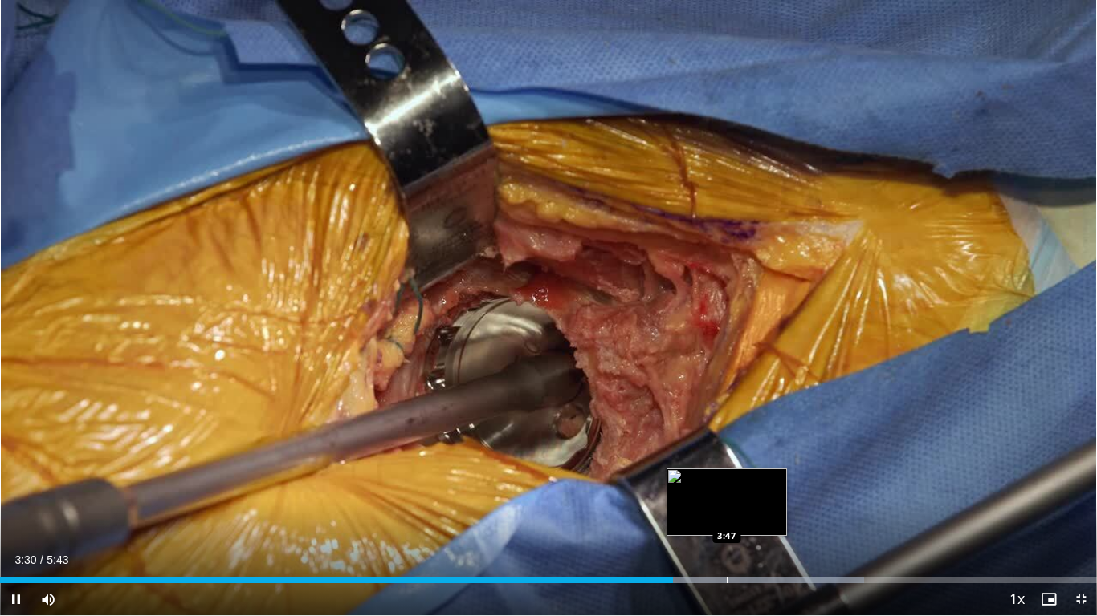
click at [726, 486] on div "Progress Bar" at bounding box center [727, 580] width 2 height 6
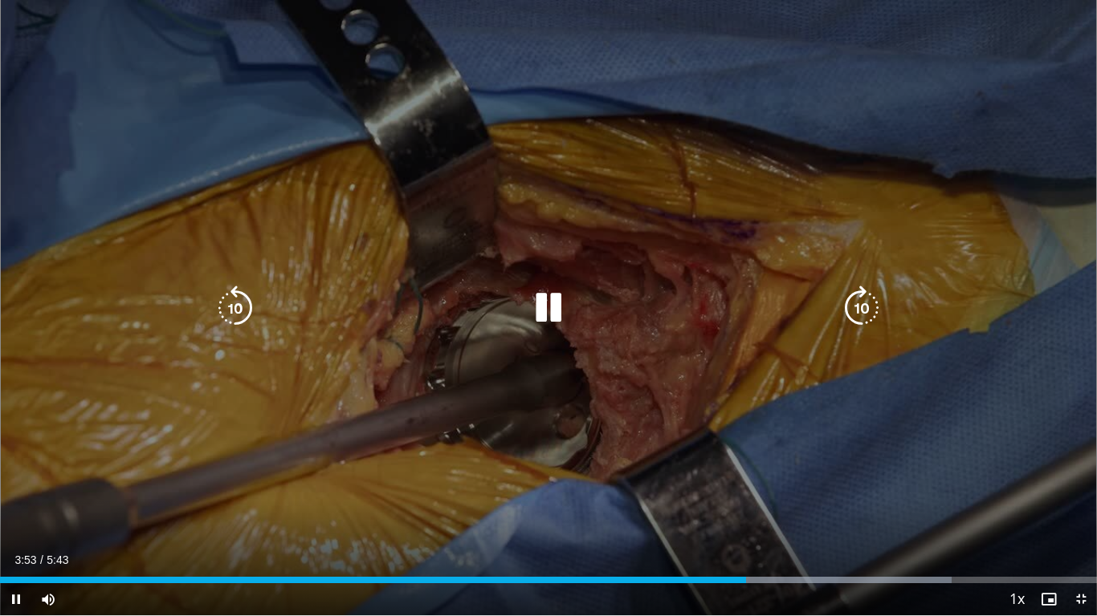
click at [664, 486] on div "Loaded : 86.72% 3:53 3:28" at bounding box center [548, 580] width 1097 height 6
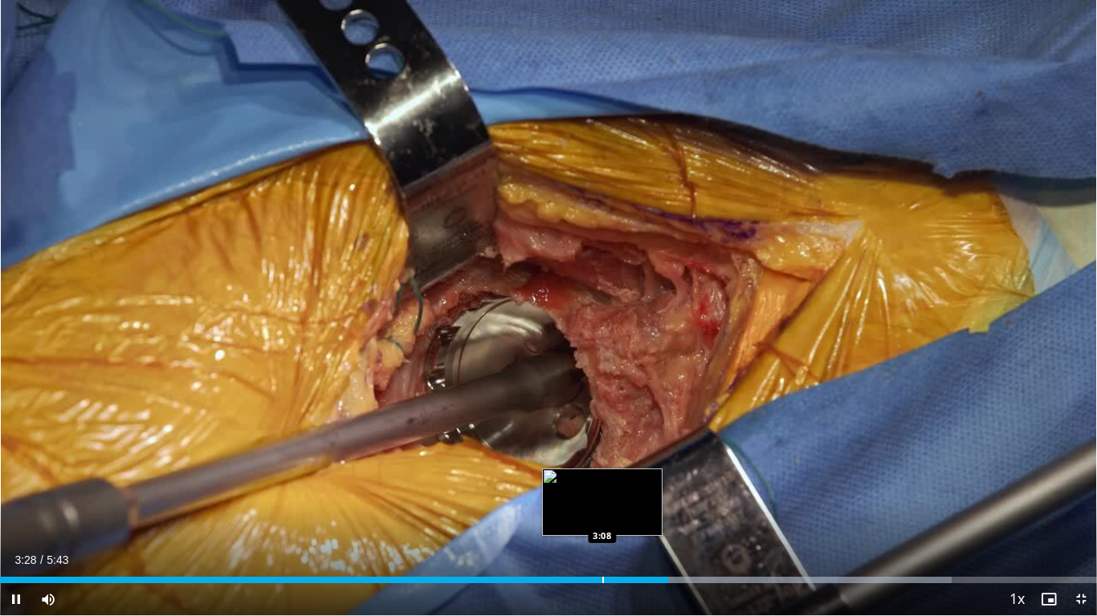
click at [602, 486] on div "Progress Bar" at bounding box center [603, 580] width 2 height 6
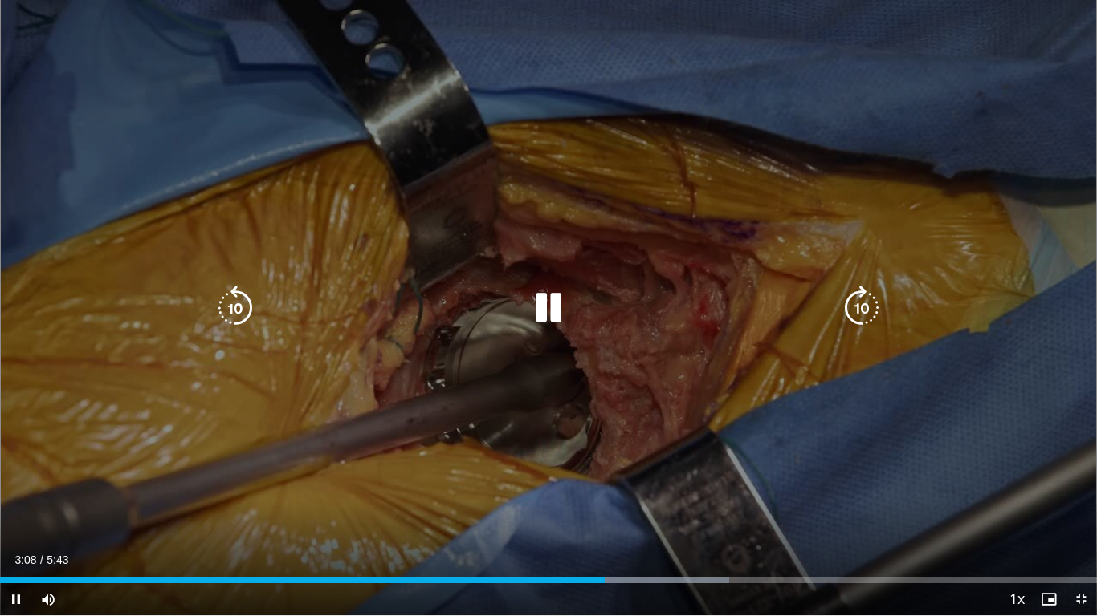
click at [530, 486] on div "10 seconds Tap to unmute" at bounding box center [548, 308] width 1097 height 616
click at [530, 486] on div "3:09" at bounding box center [302, 580] width 605 height 6
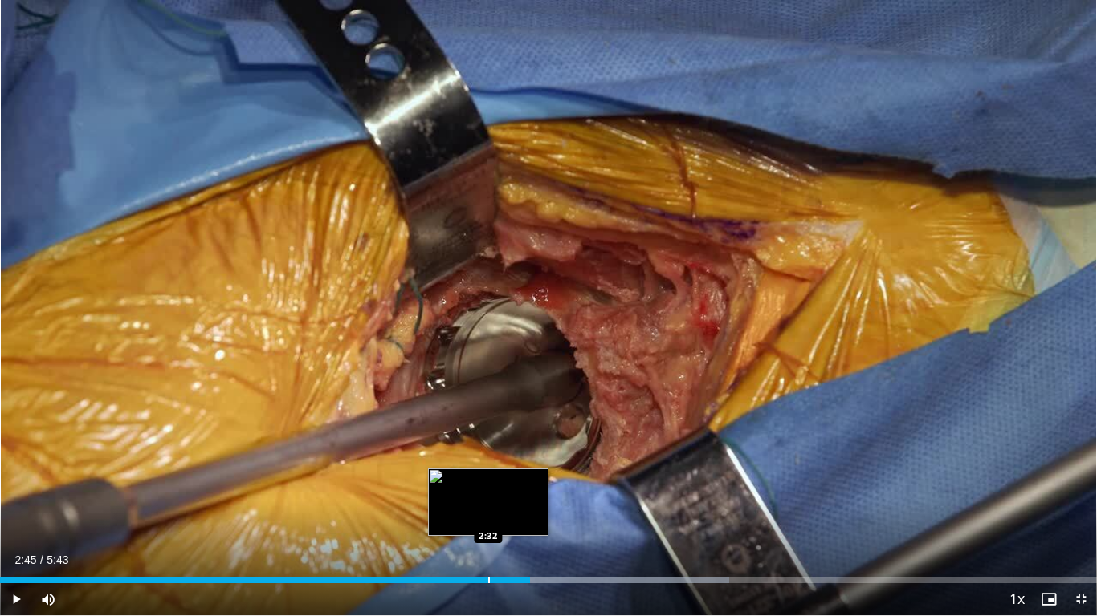
click at [488, 486] on div "Progress Bar" at bounding box center [489, 580] width 2 height 6
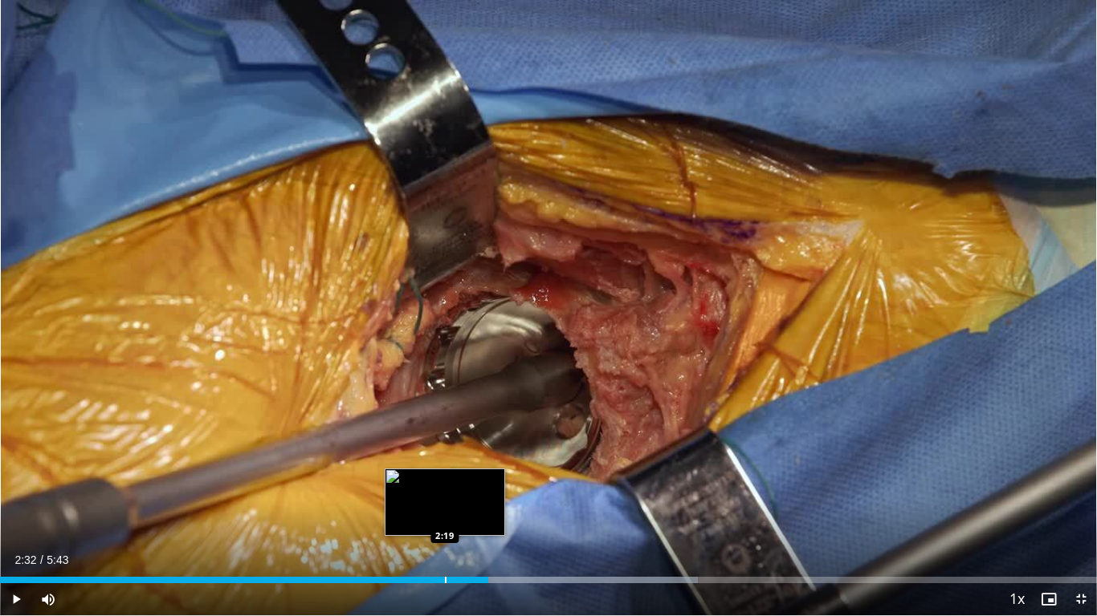
click at [445, 486] on div "Progress Bar" at bounding box center [446, 580] width 2 height 6
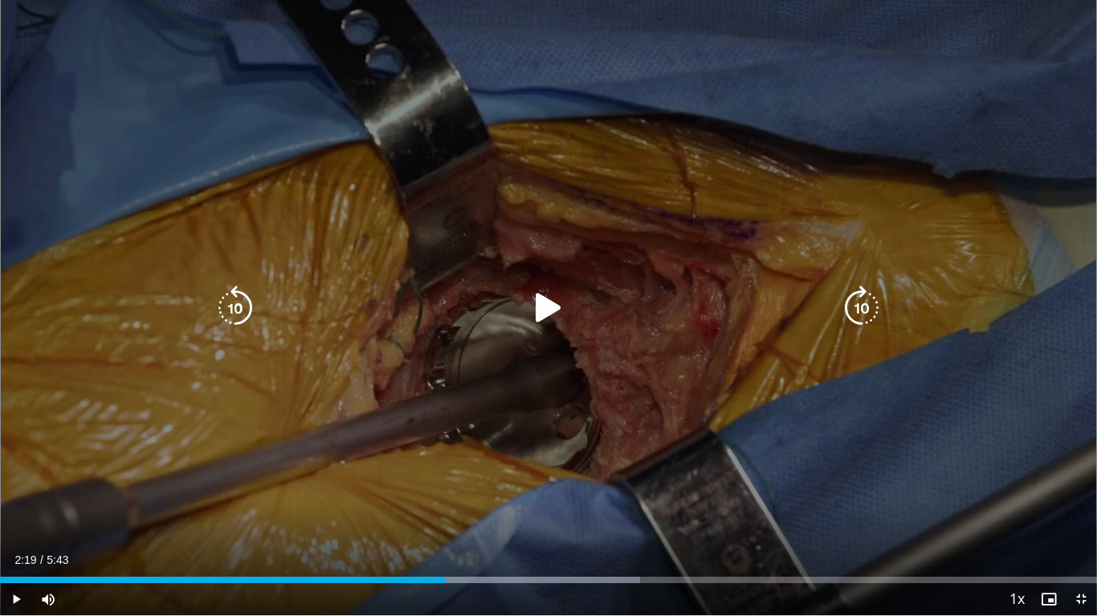
click at [510, 425] on div "10 seconds Tap to unmute" at bounding box center [548, 308] width 1097 height 616
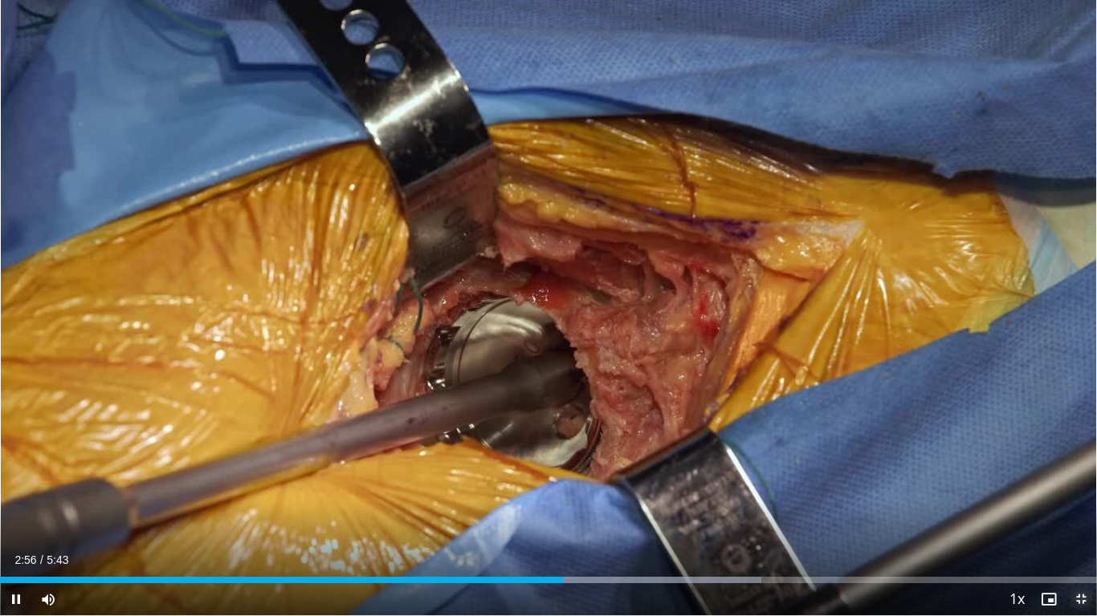
click at [1081, 486] on span "Video Player" at bounding box center [1080, 600] width 32 height 32
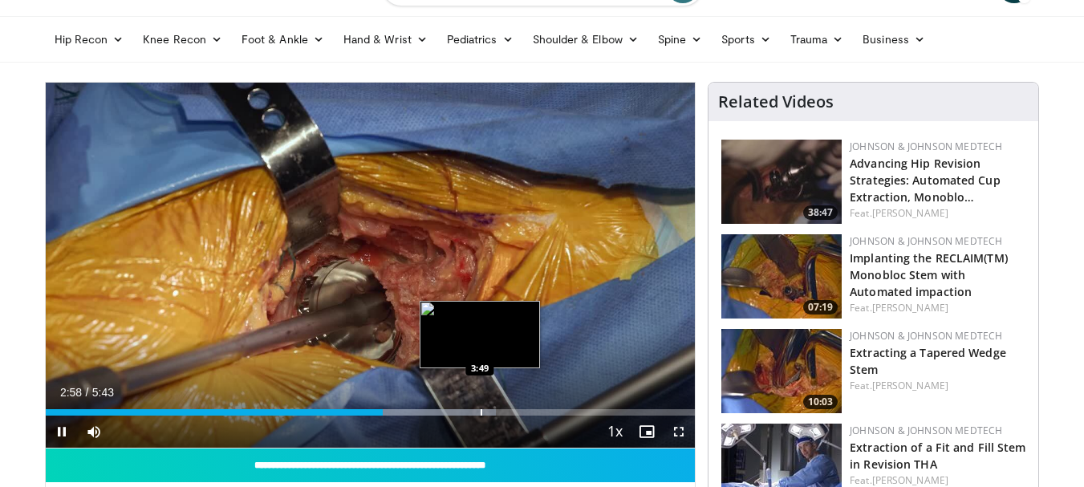
click at [481, 411] on div "Progress Bar" at bounding box center [482, 412] width 2 height 6
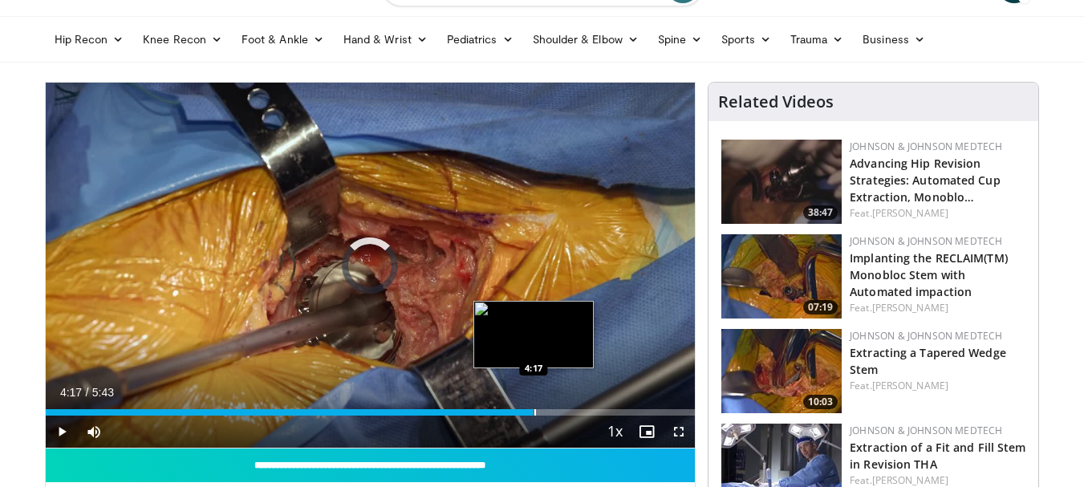
click at [535, 413] on div "Progress Bar" at bounding box center [536, 412] width 2 height 6
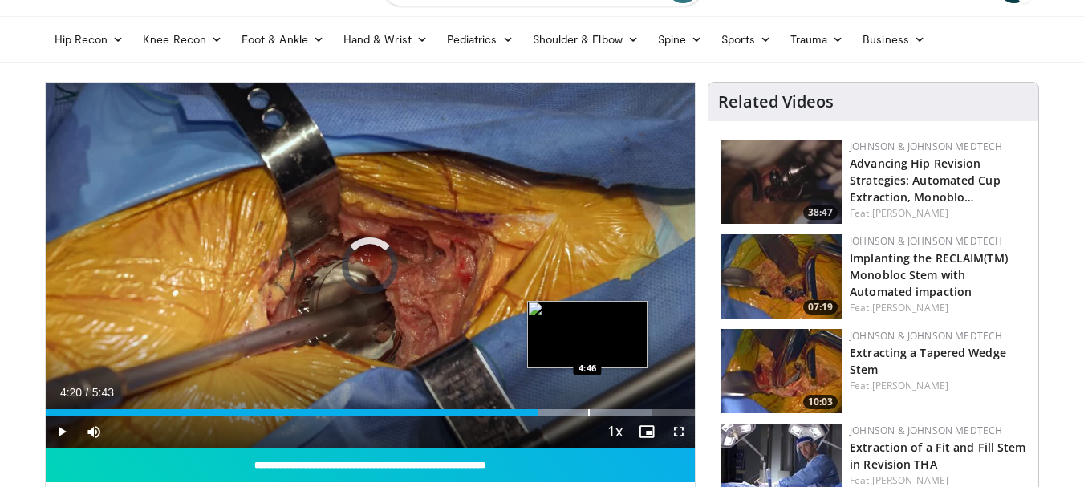
click at [588, 413] on div "Progress Bar" at bounding box center [589, 412] width 2 height 6
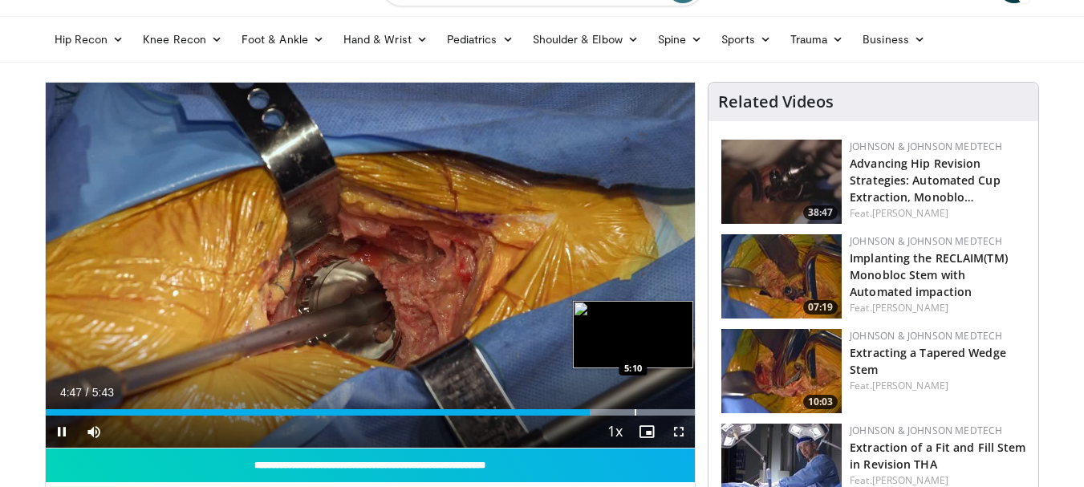
click at [635, 411] on div "Progress Bar" at bounding box center [636, 412] width 2 height 6
click at [667, 412] on div "Progress Bar" at bounding box center [668, 412] width 2 height 6
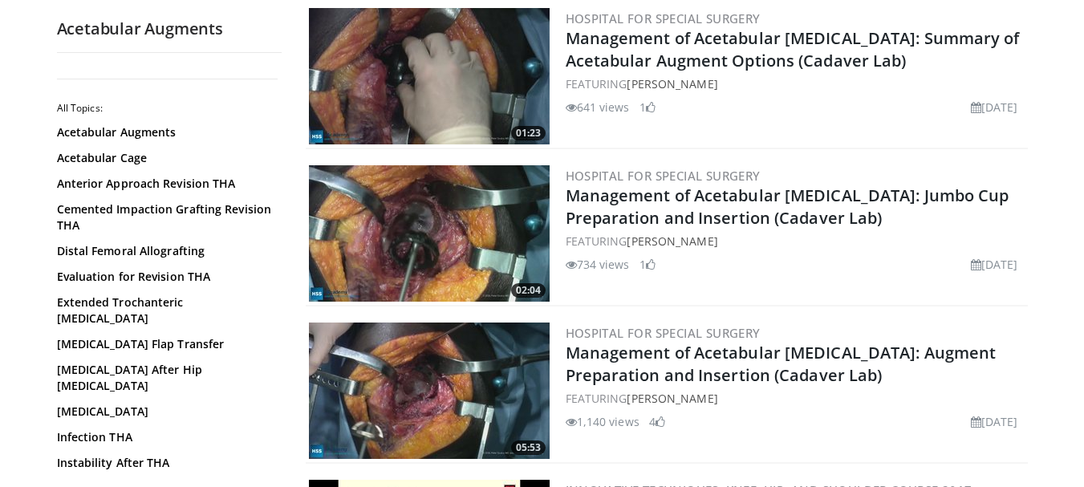
scroll to position [2408, 0]
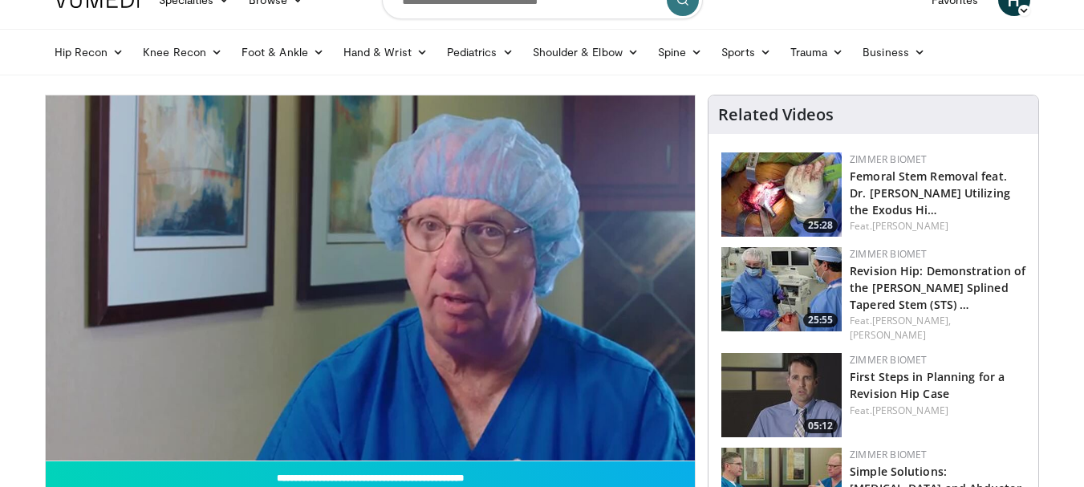
scroll to position [161, 0]
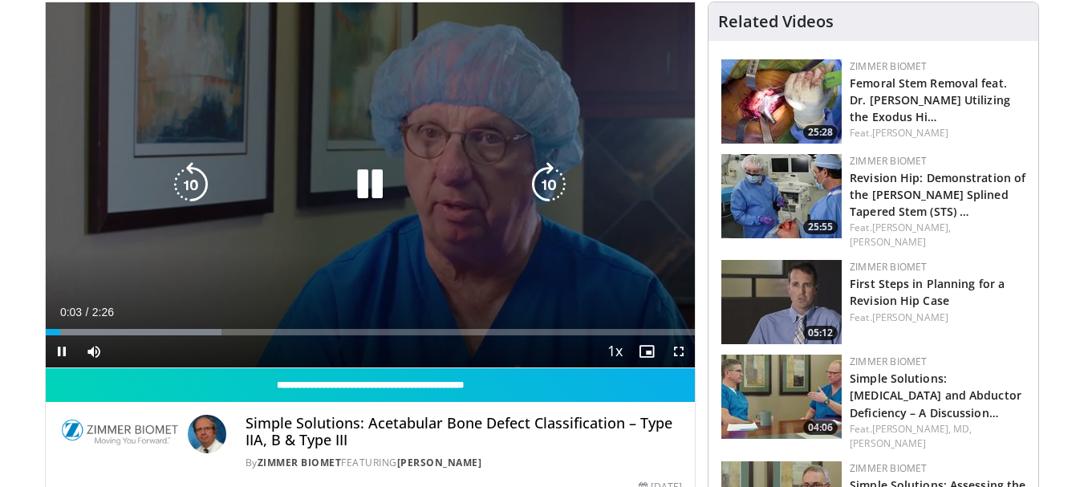
click at [372, 184] on icon "Video Player" at bounding box center [370, 184] width 45 height 45
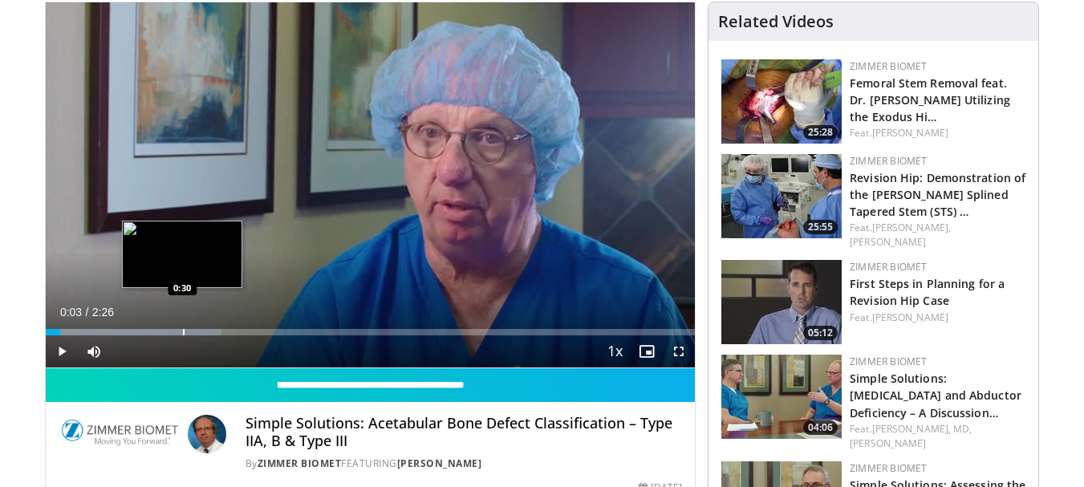
click at [184, 333] on div "Progress Bar" at bounding box center [184, 332] width 2 height 6
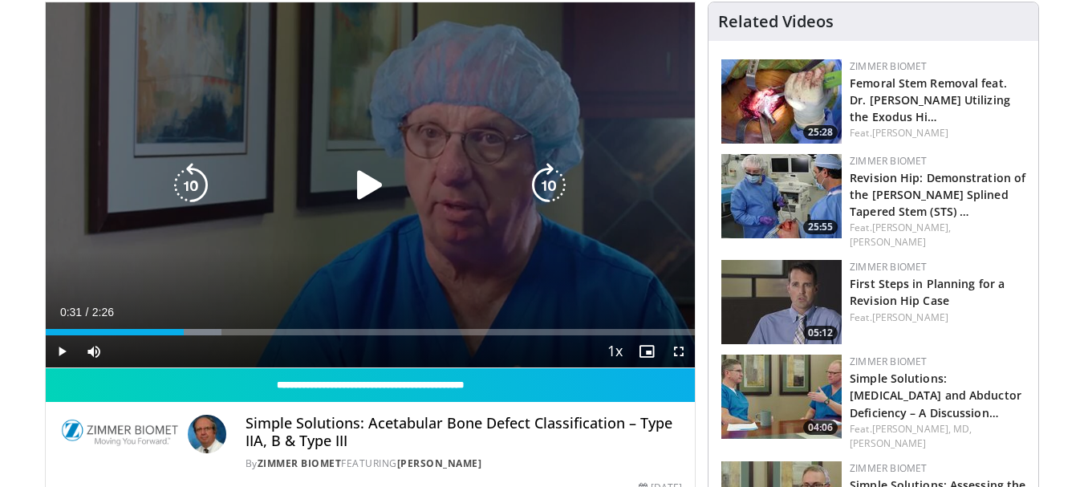
click at [361, 191] on icon "Video Player" at bounding box center [370, 185] width 45 height 45
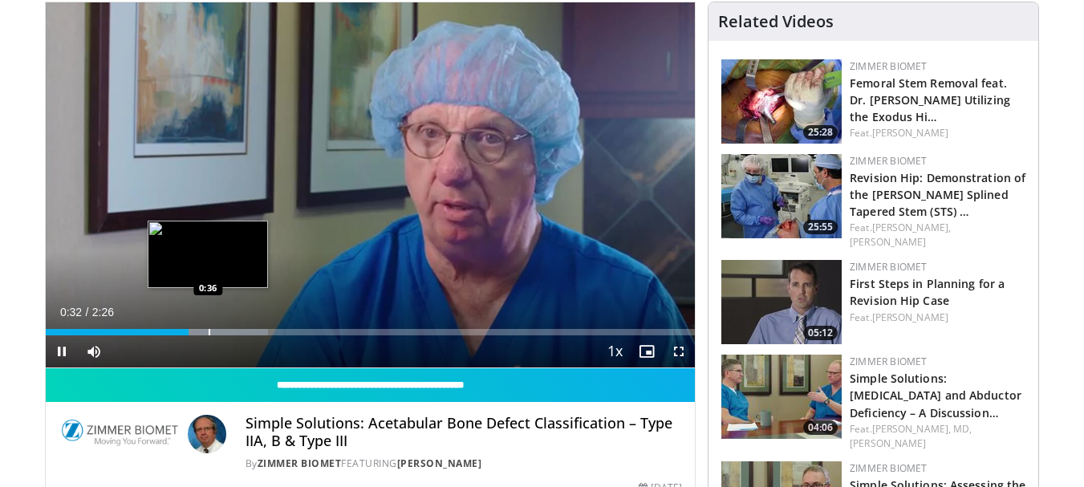
click at [209, 332] on div "Progress Bar" at bounding box center [210, 332] width 2 height 6
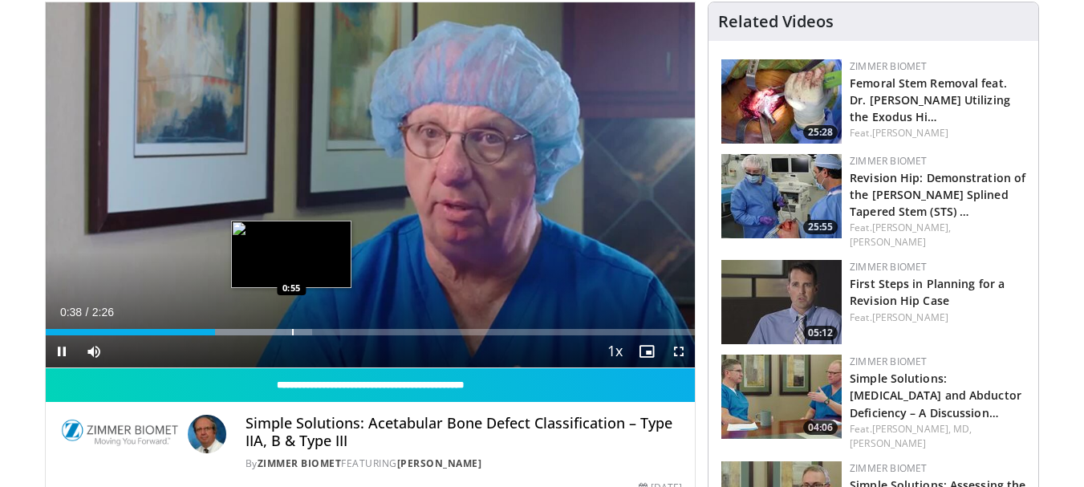
click at [293, 333] on div "Progress Bar" at bounding box center [293, 332] width 2 height 6
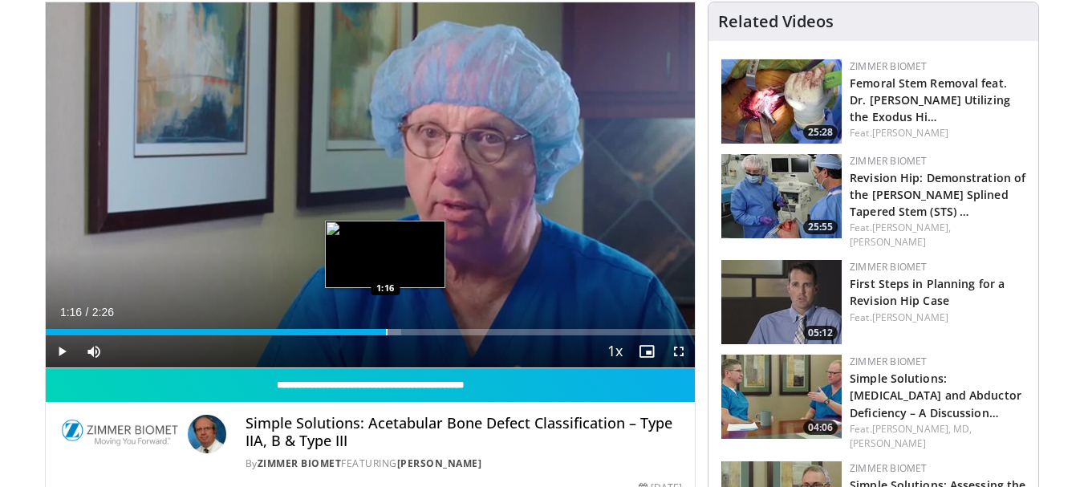
click at [386, 332] on div "Progress Bar" at bounding box center [387, 332] width 2 height 6
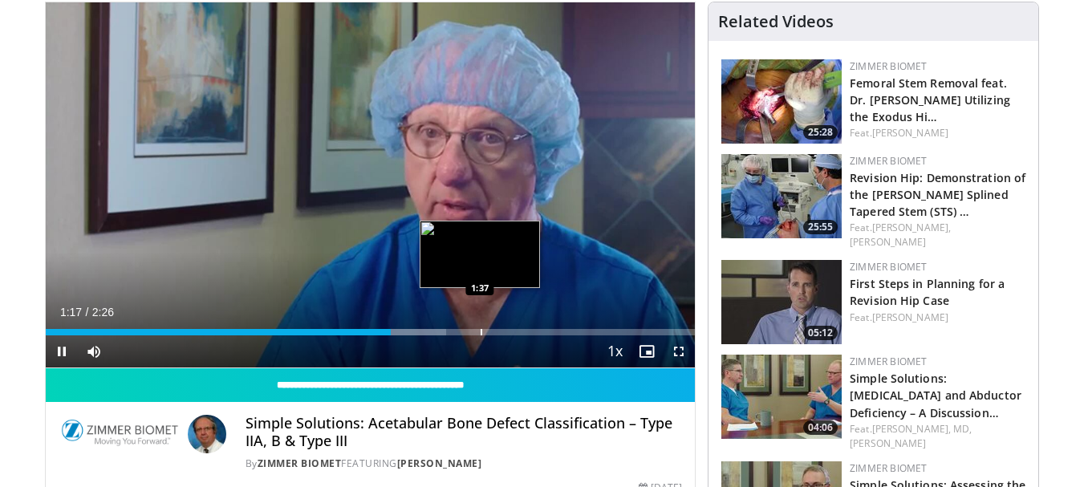
click at [481, 330] on div "Progress Bar" at bounding box center [482, 332] width 2 height 6
